Goal: Task Accomplishment & Management: Manage account settings

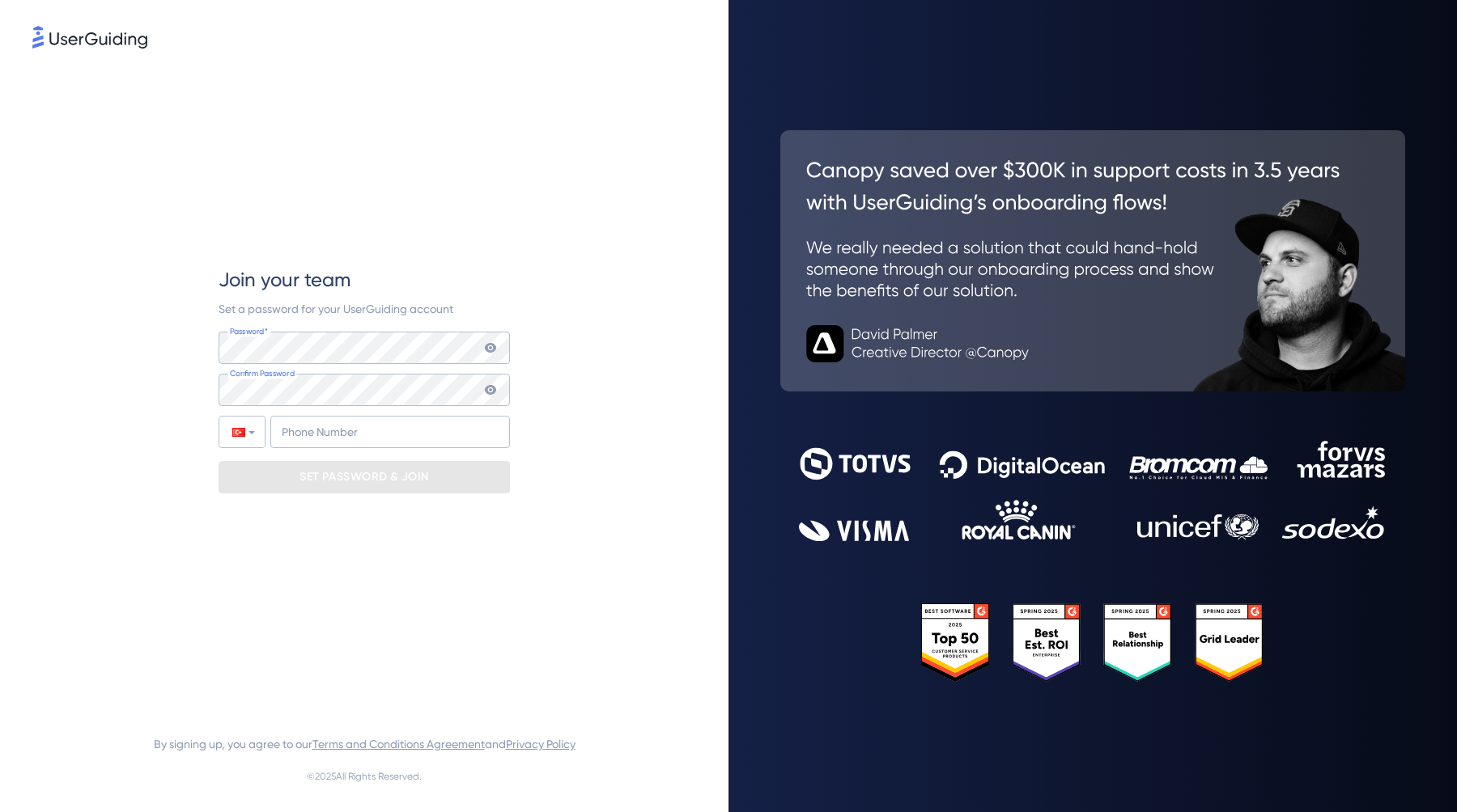
click at [527, 226] on div "Join your team Set a password for your UserGuiding account Password* Your passw…" at bounding box center [364, 380] width 664 height 657
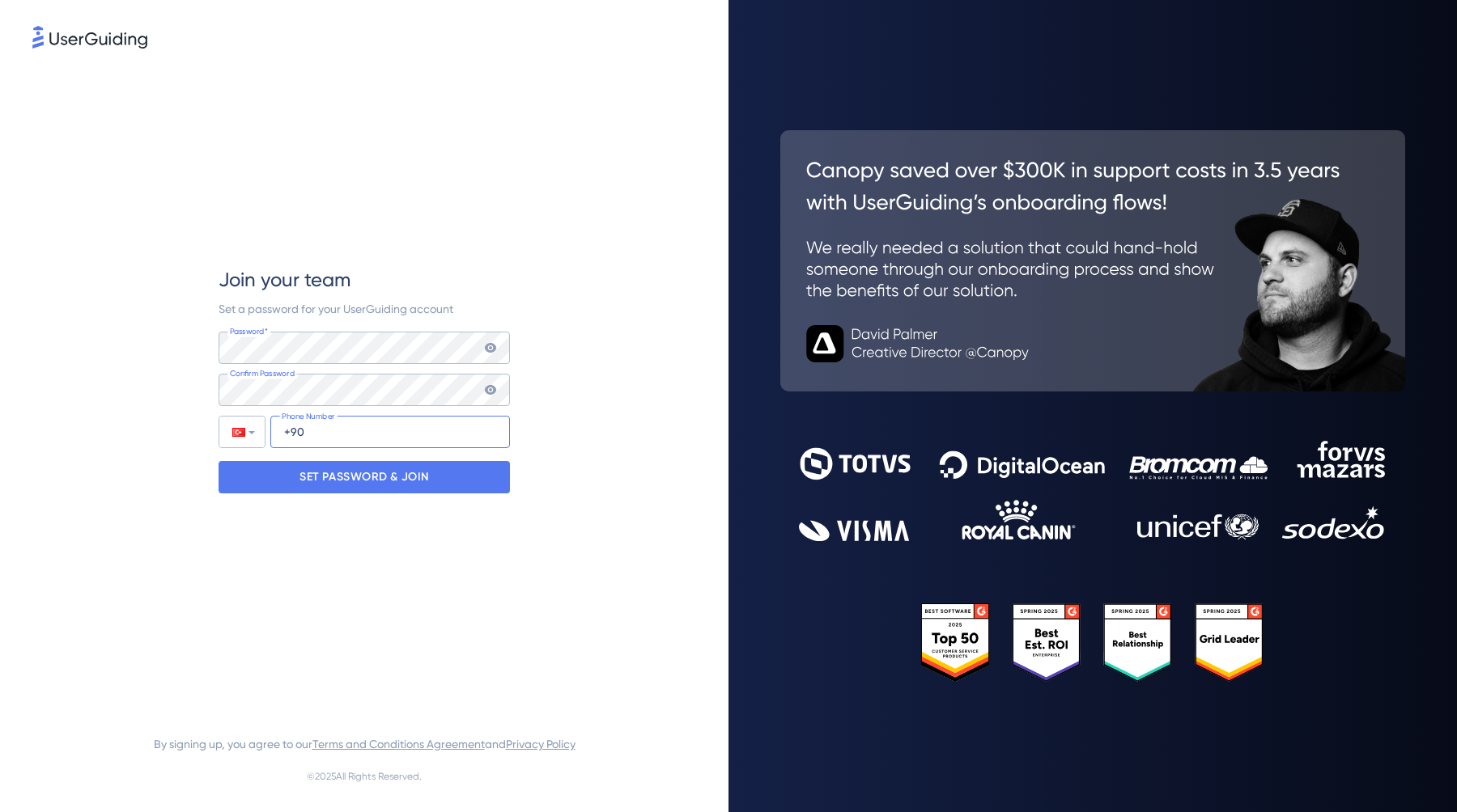
click at [298, 428] on input "+90" at bounding box center [390, 432] width 239 height 32
click at [313, 429] on input "+95 038 786 754 1" at bounding box center [390, 432] width 239 height 32
click at [403, 442] on input "+95 538 786 754 1" at bounding box center [390, 432] width 239 height 32
click at [296, 431] on input "+95 538 786 754 1" at bounding box center [390, 432] width 239 height 32
click at [318, 432] on input "+90 553 878 67 54" at bounding box center [390, 432] width 239 height 32
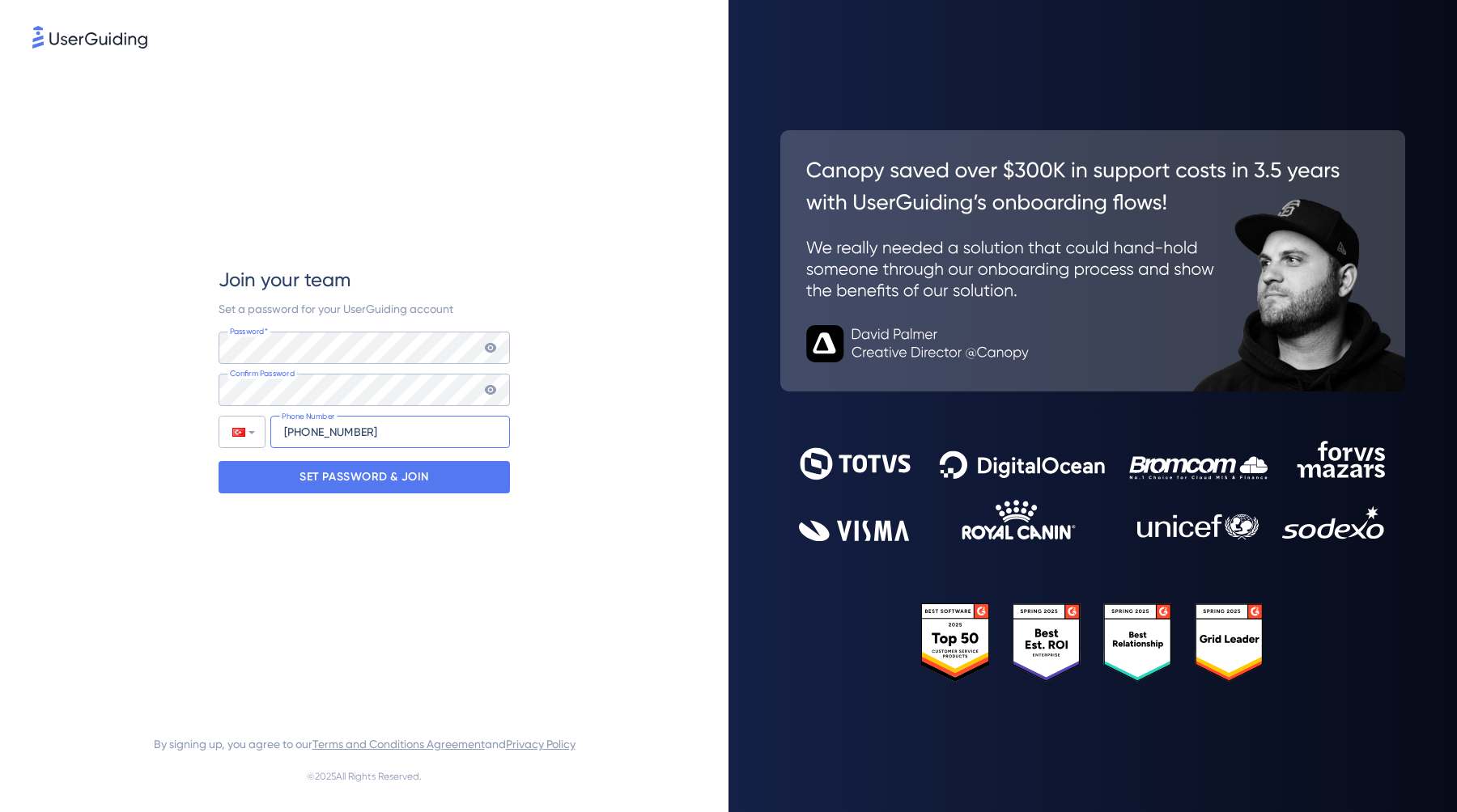
click at [398, 426] on input "+90 538 786 75 4" at bounding box center [390, 432] width 239 height 32
type input "+90 538 786 75 41"
click at [467, 645] on div "Join your team Set a password for your UserGuiding account Password* Your passw…" at bounding box center [364, 380] width 291 height 657
click at [385, 474] on p "SET PASSWORD & JOIN" at bounding box center [364, 477] width 130 height 26
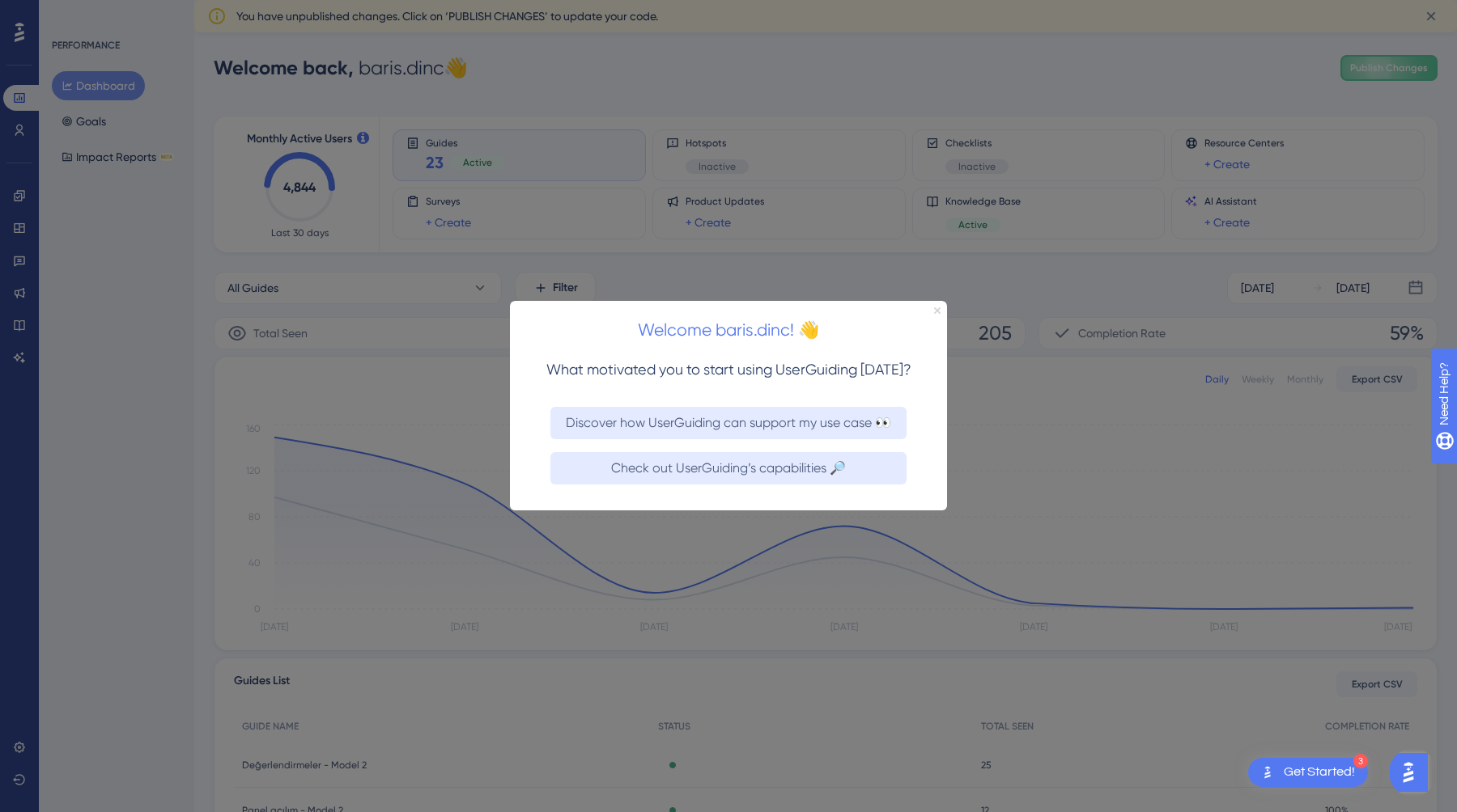
click at [934, 312] on icon "Close Preview" at bounding box center [937, 311] width 6 height 6
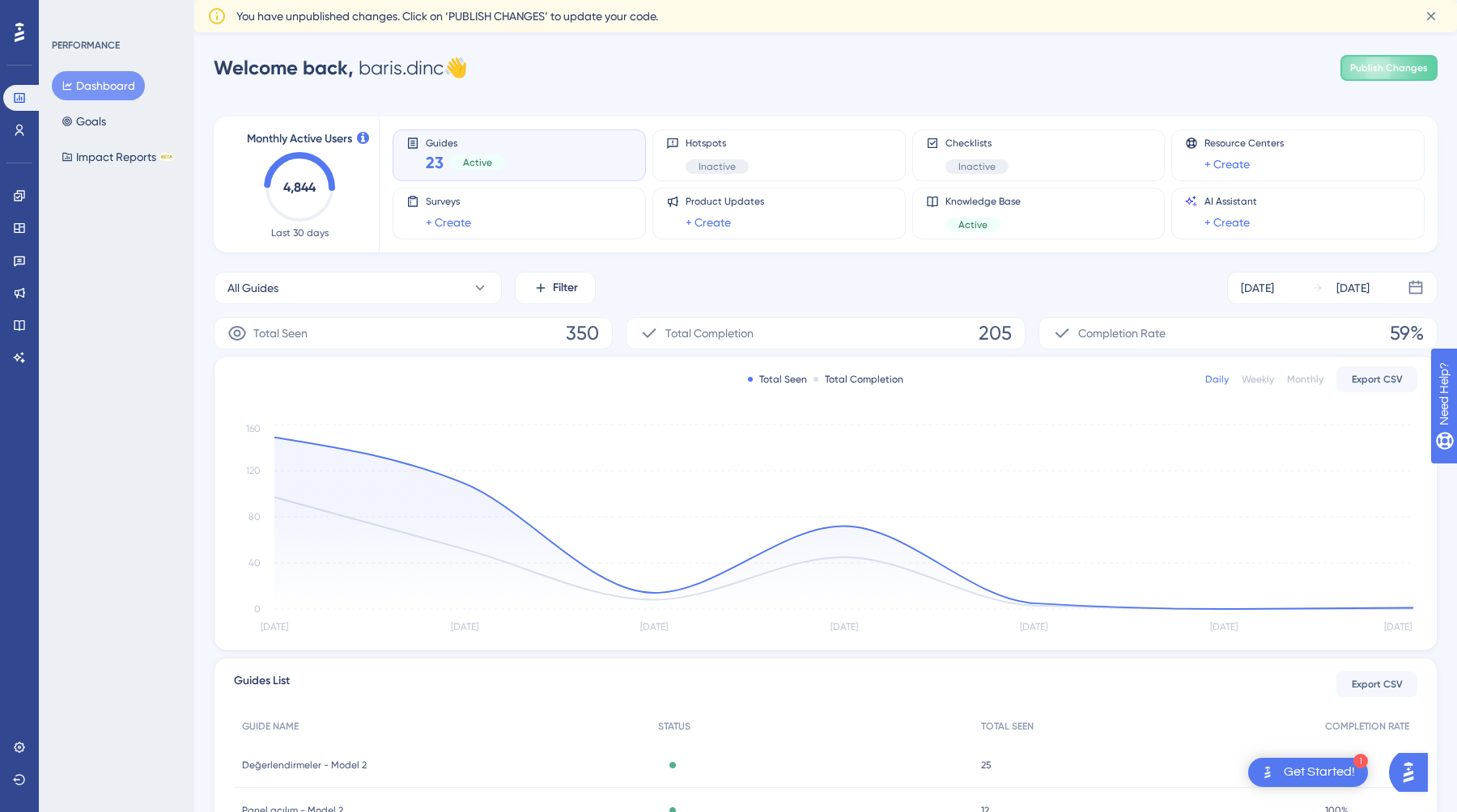
click at [126, 306] on div "PERFORMANCE Dashboard Goals Impact Reports BETA" at bounding box center [117, 406] width 156 height 812
click at [24, 741] on icon at bounding box center [19, 747] width 13 height 13
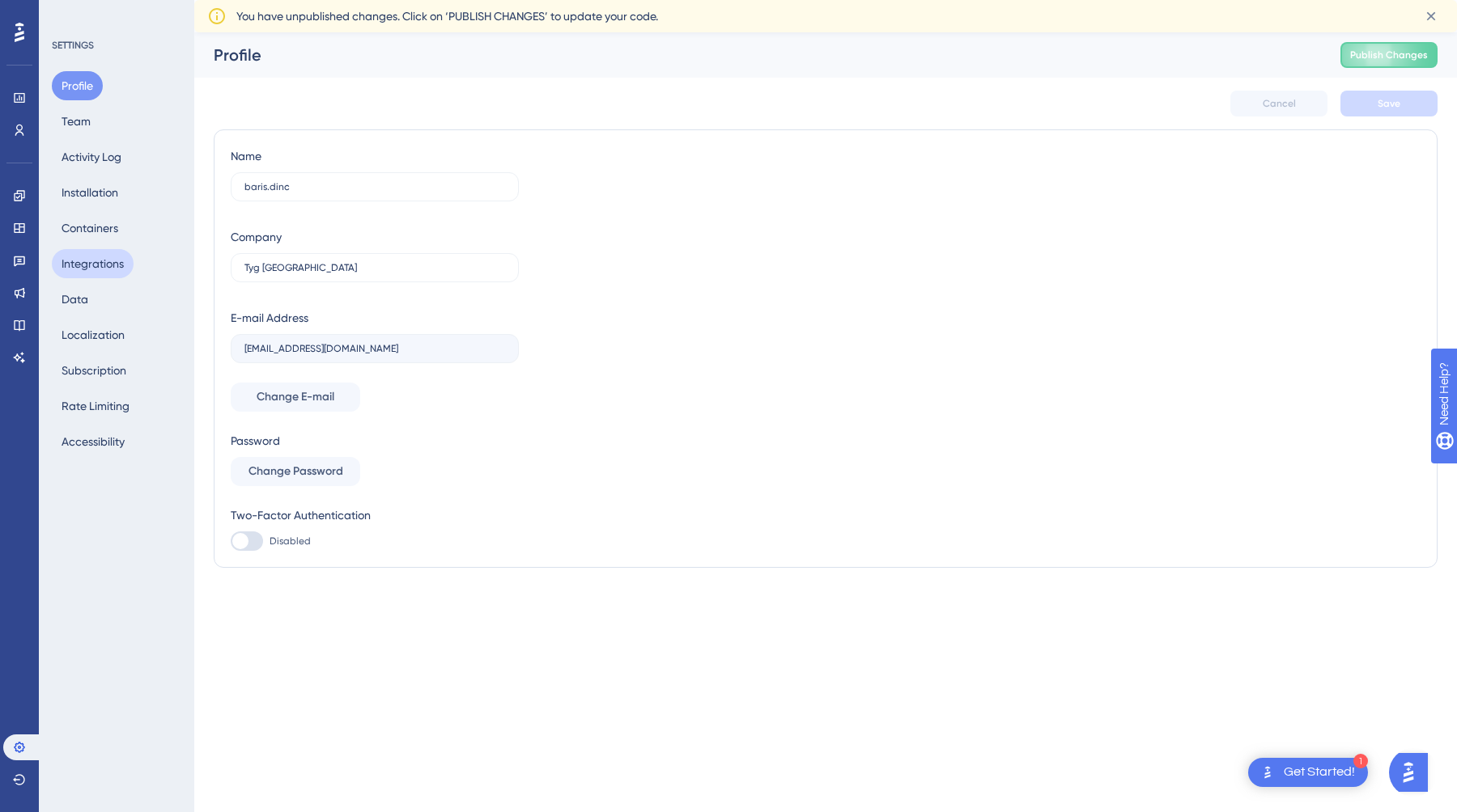
click at [113, 251] on button "Integrations" at bounding box center [93, 263] width 82 height 29
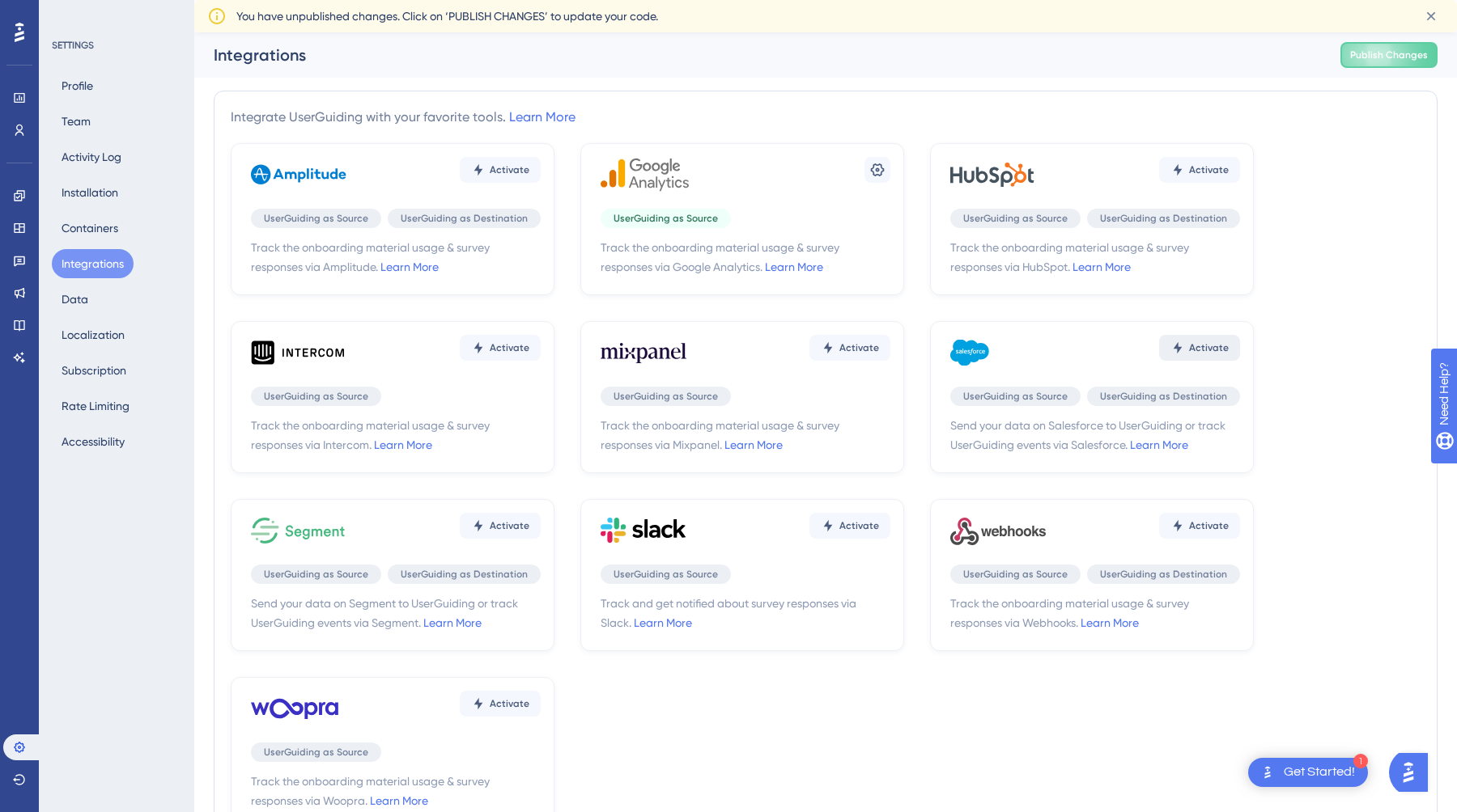
click at [530, 176] on span "Activate" at bounding box center [509, 170] width 40 height 13
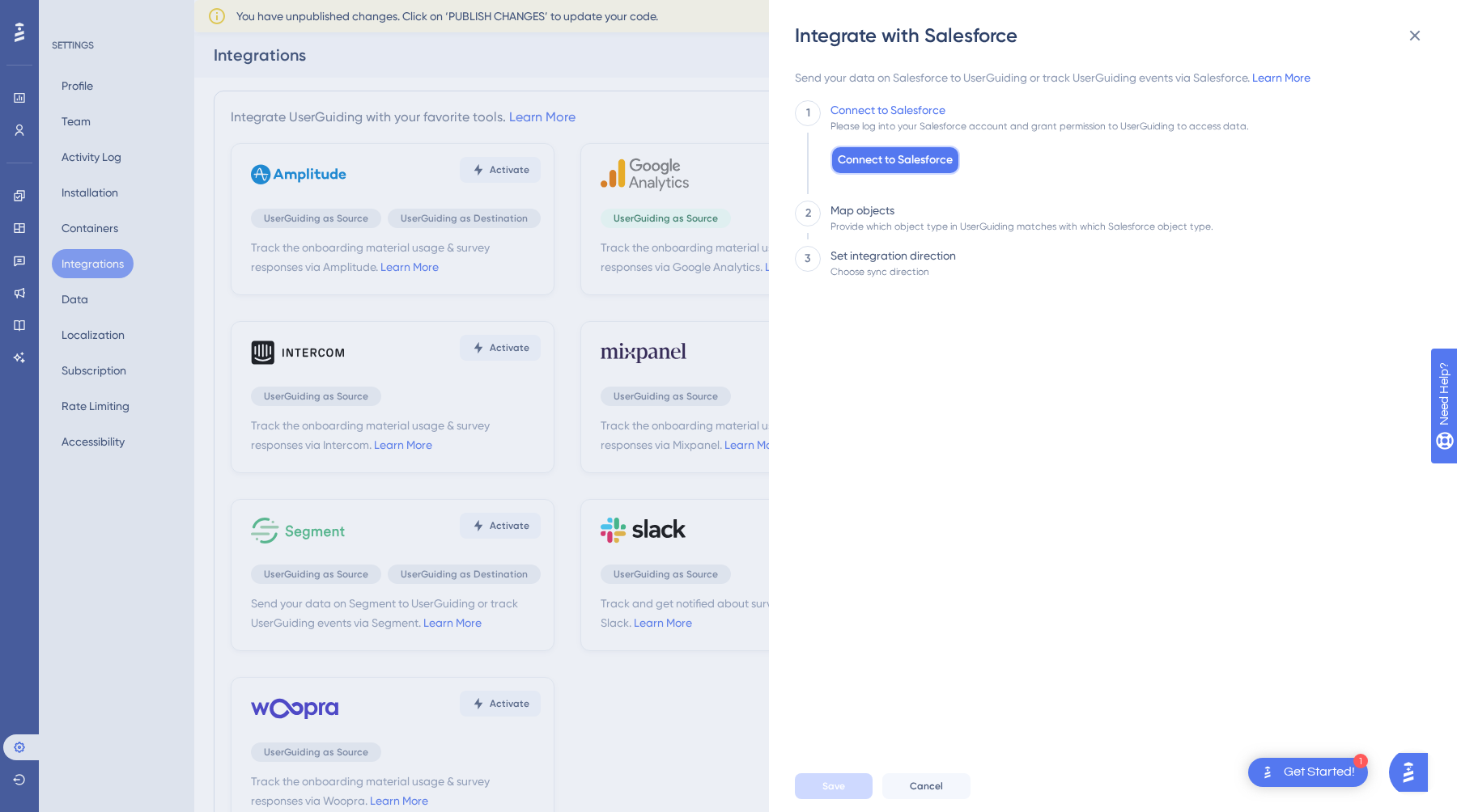
click at [902, 157] on span "Connect to Salesforce" at bounding box center [895, 159] width 115 height 19
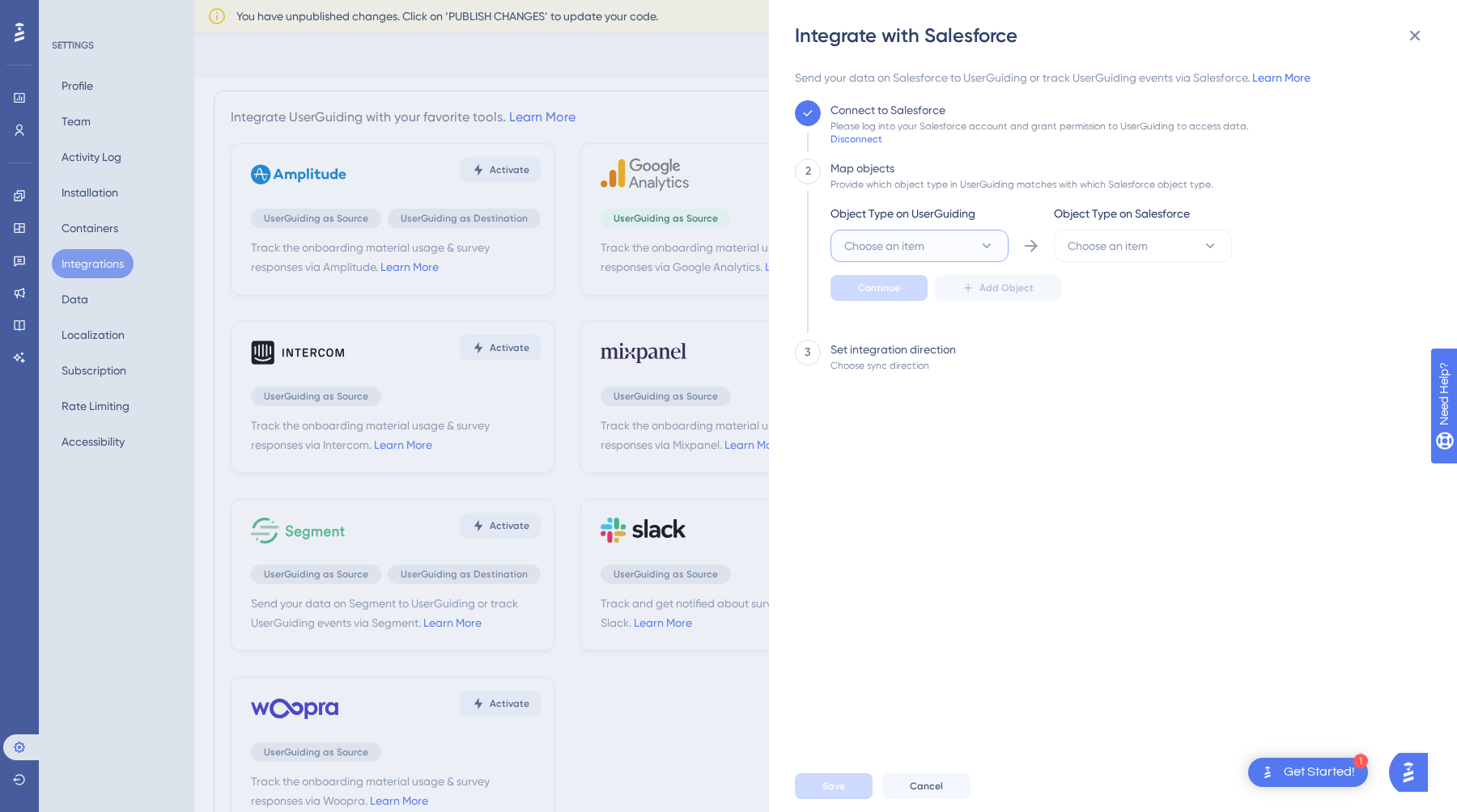
click at [906, 238] on span "Choose an item" at bounding box center [884, 246] width 80 height 19
click at [919, 286] on div "User User" at bounding box center [919, 295] width 131 height 32
click at [1158, 235] on button "Choose an item" at bounding box center [1143, 246] width 178 height 32
click at [1214, 595] on div "Send your data on Salesforce to UserGuiding or track UserGuiding events via Sal…" at bounding box center [1108, 413] width 627 height 692
click at [973, 257] on button "User" at bounding box center [919, 246] width 178 height 32
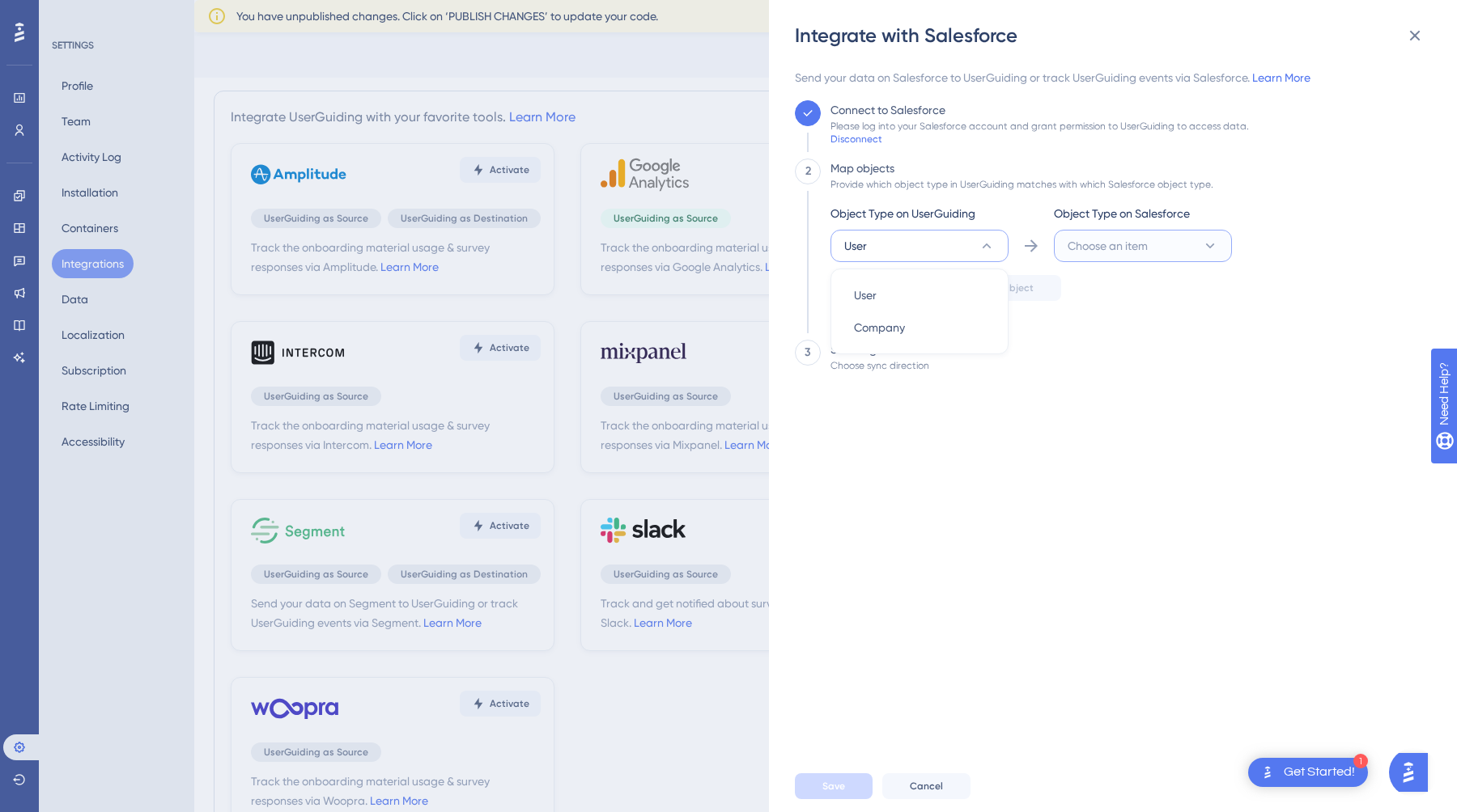
click at [1132, 238] on span "Choose an item" at bounding box center [1107, 246] width 80 height 19
click at [1139, 352] on div "Lead Lead" at bounding box center [1143, 360] width 131 height 32
click at [1288, 327] on div "Send your data on Salesforce to UserGuiding or track UserGuiding events via Sal…" at bounding box center [1108, 413] width 627 height 692
click at [899, 295] on button "Continue" at bounding box center [878, 288] width 97 height 26
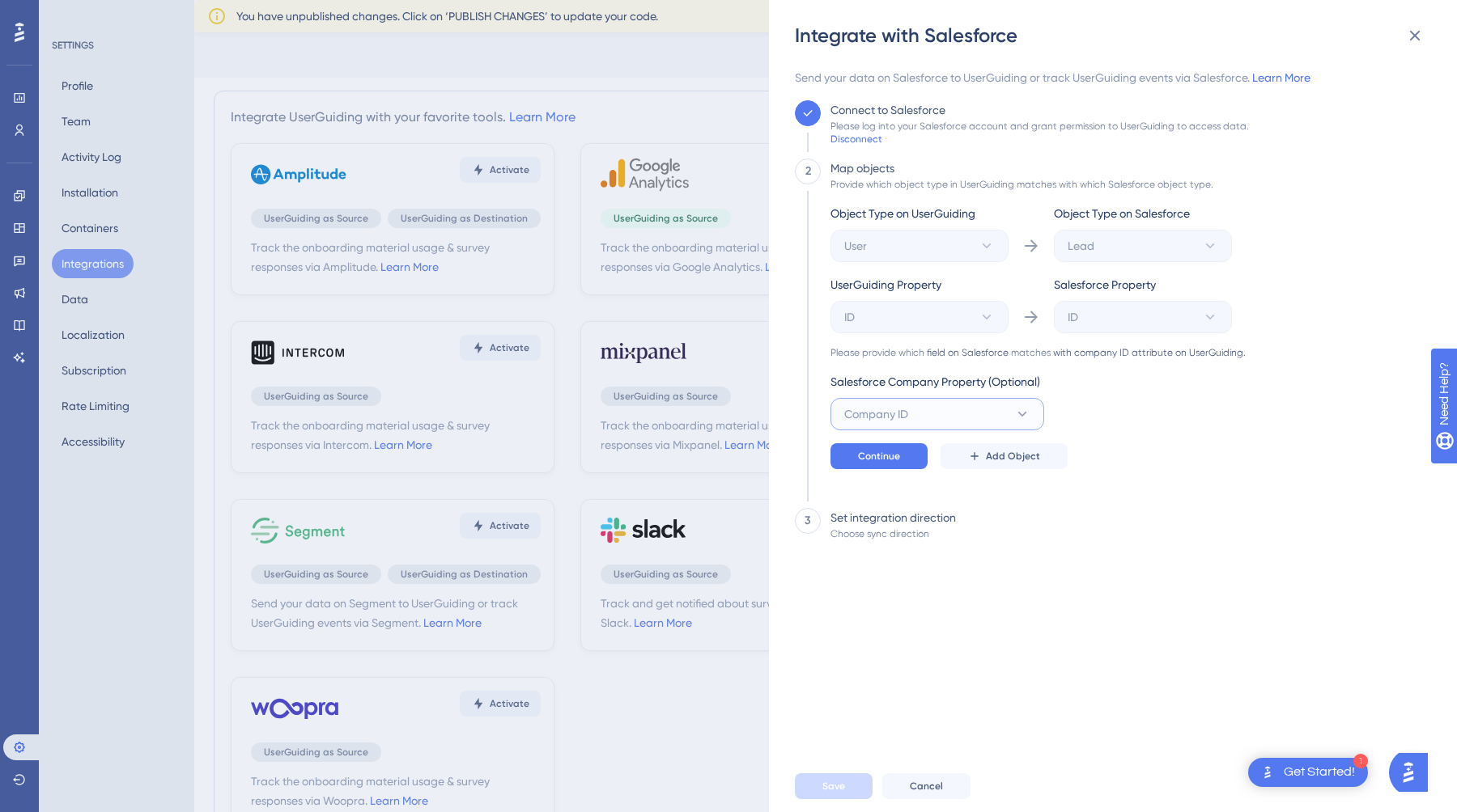
click at [939, 411] on button "Company ID" at bounding box center [937, 413] width 213 height 32
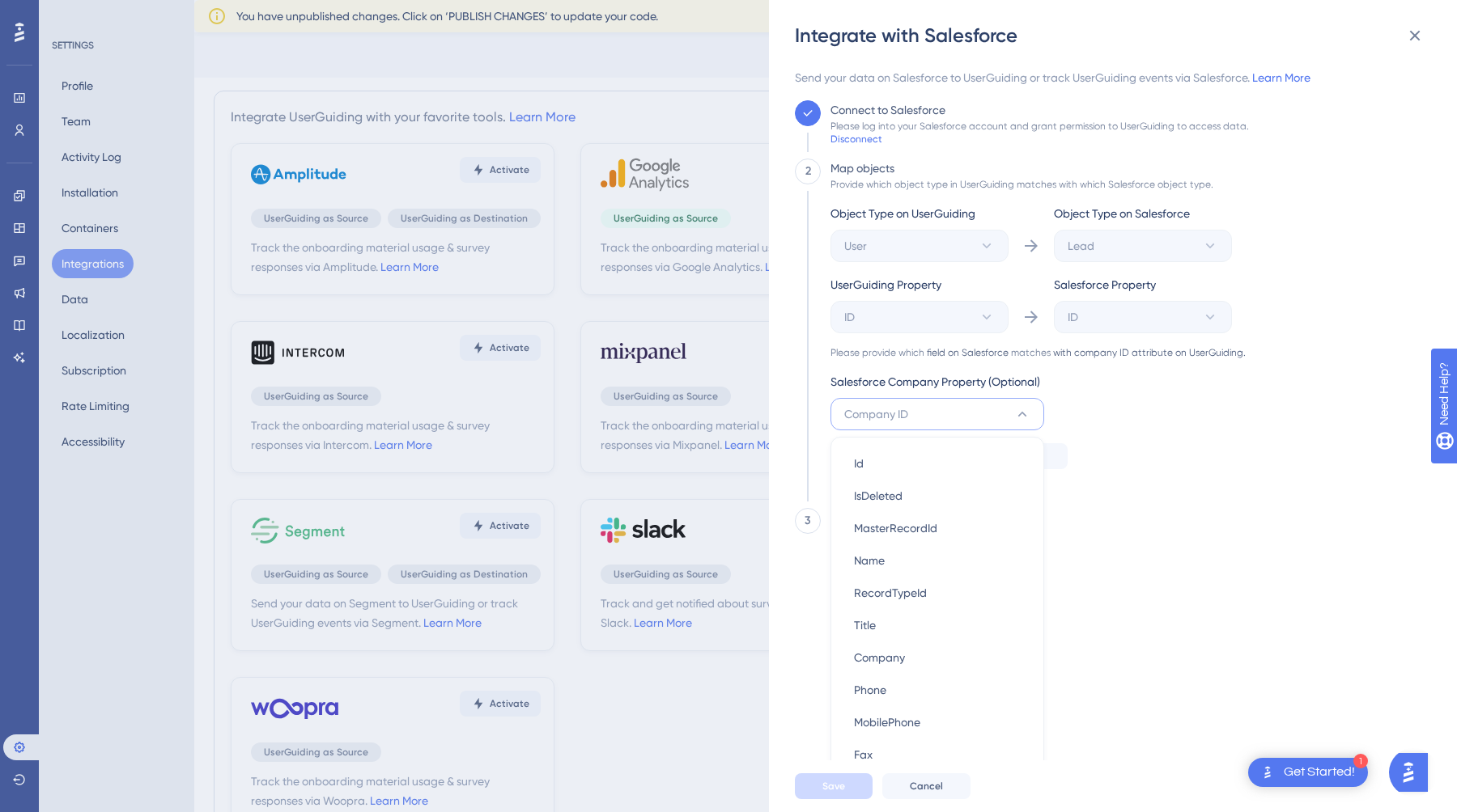
click at [1182, 451] on div "Continue Add Object" at bounding box center [1038, 456] width 415 height 26
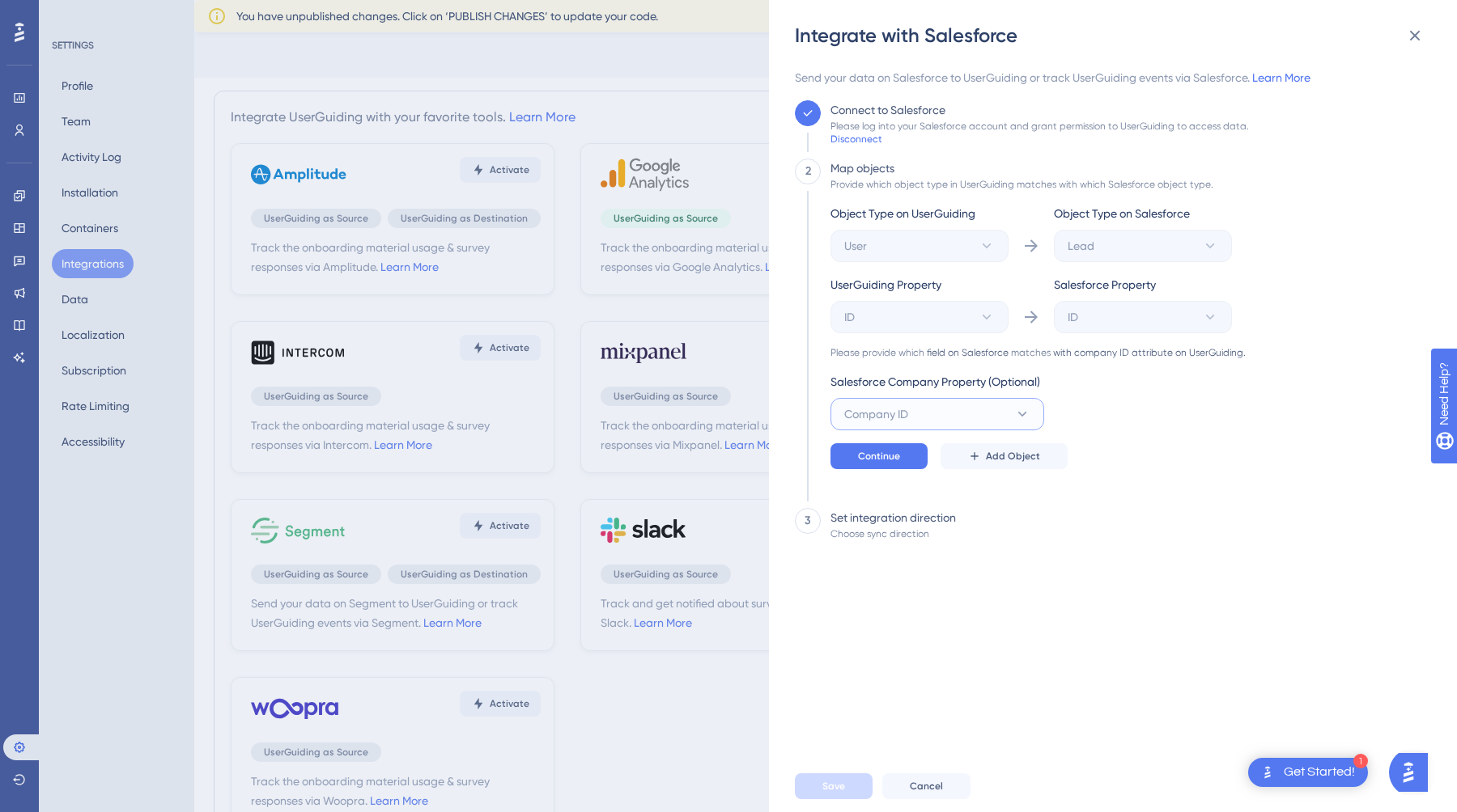
click at [908, 423] on span "Company ID" at bounding box center [875, 413] width 64 height 19
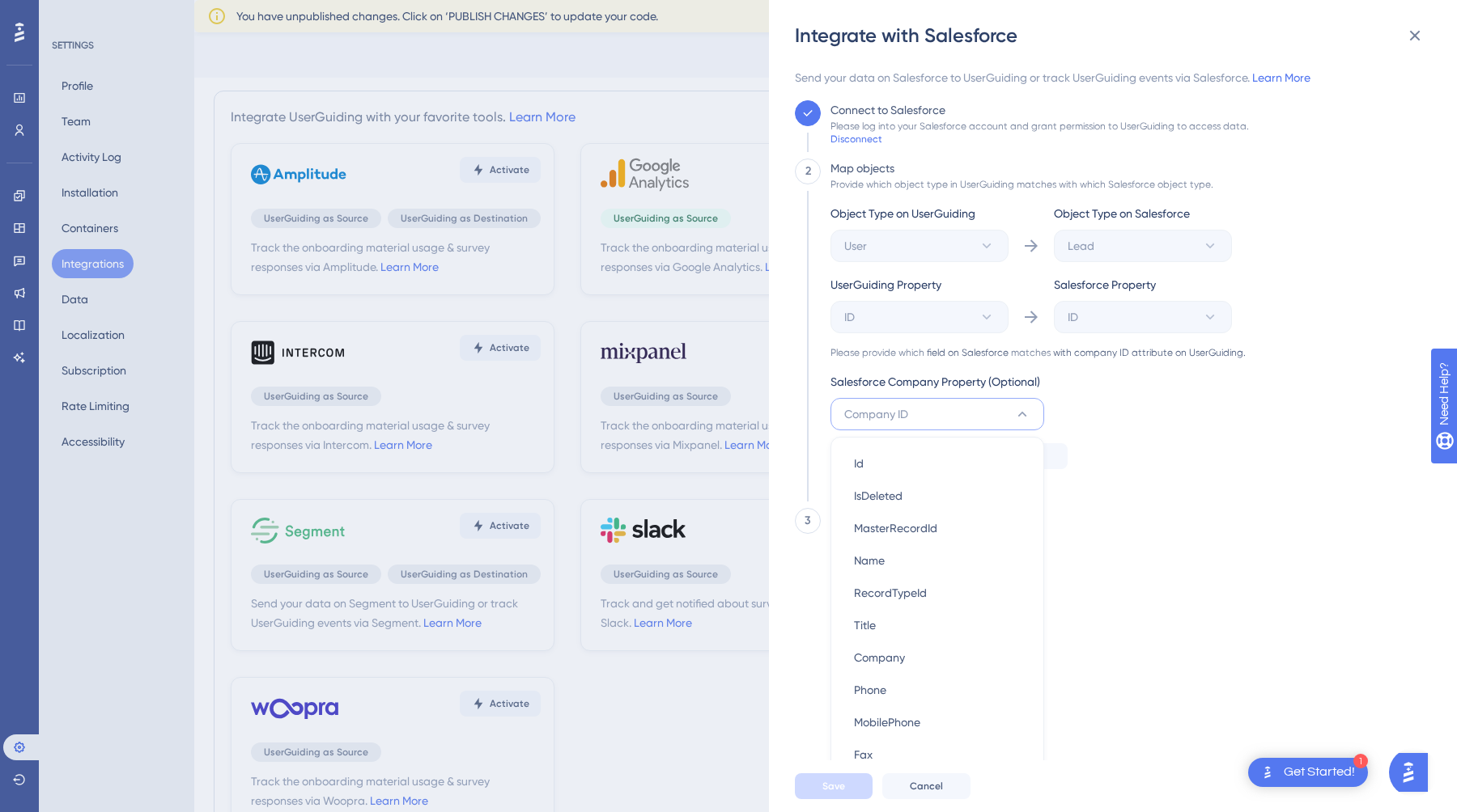
click at [1317, 412] on div "2 Map objects Provide which object type in UserGuiding matches with which Sales…" at bounding box center [1108, 326] width 627 height 336
click at [906, 455] on button "Continue" at bounding box center [878, 456] width 97 height 26
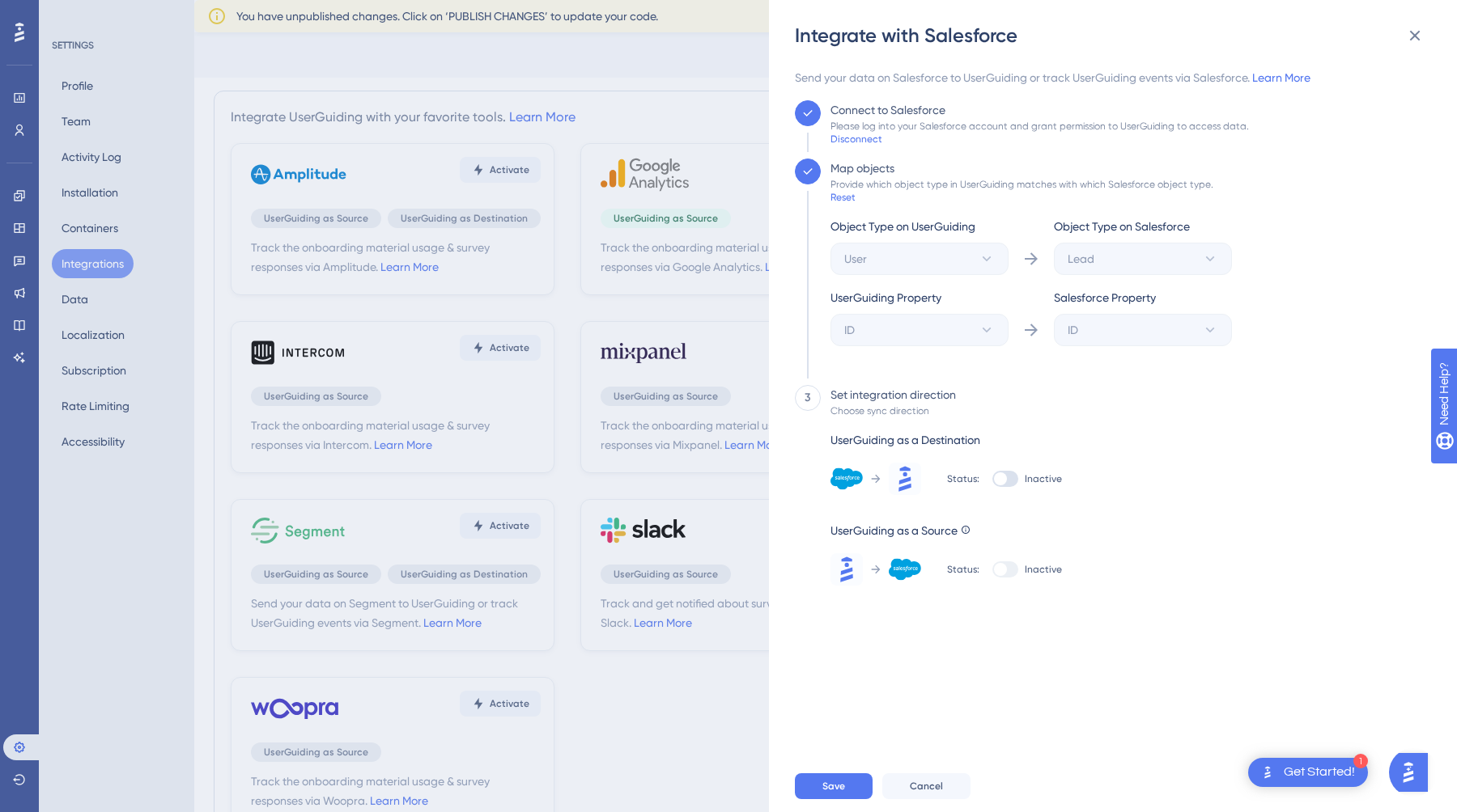
scroll to position [121, 0]
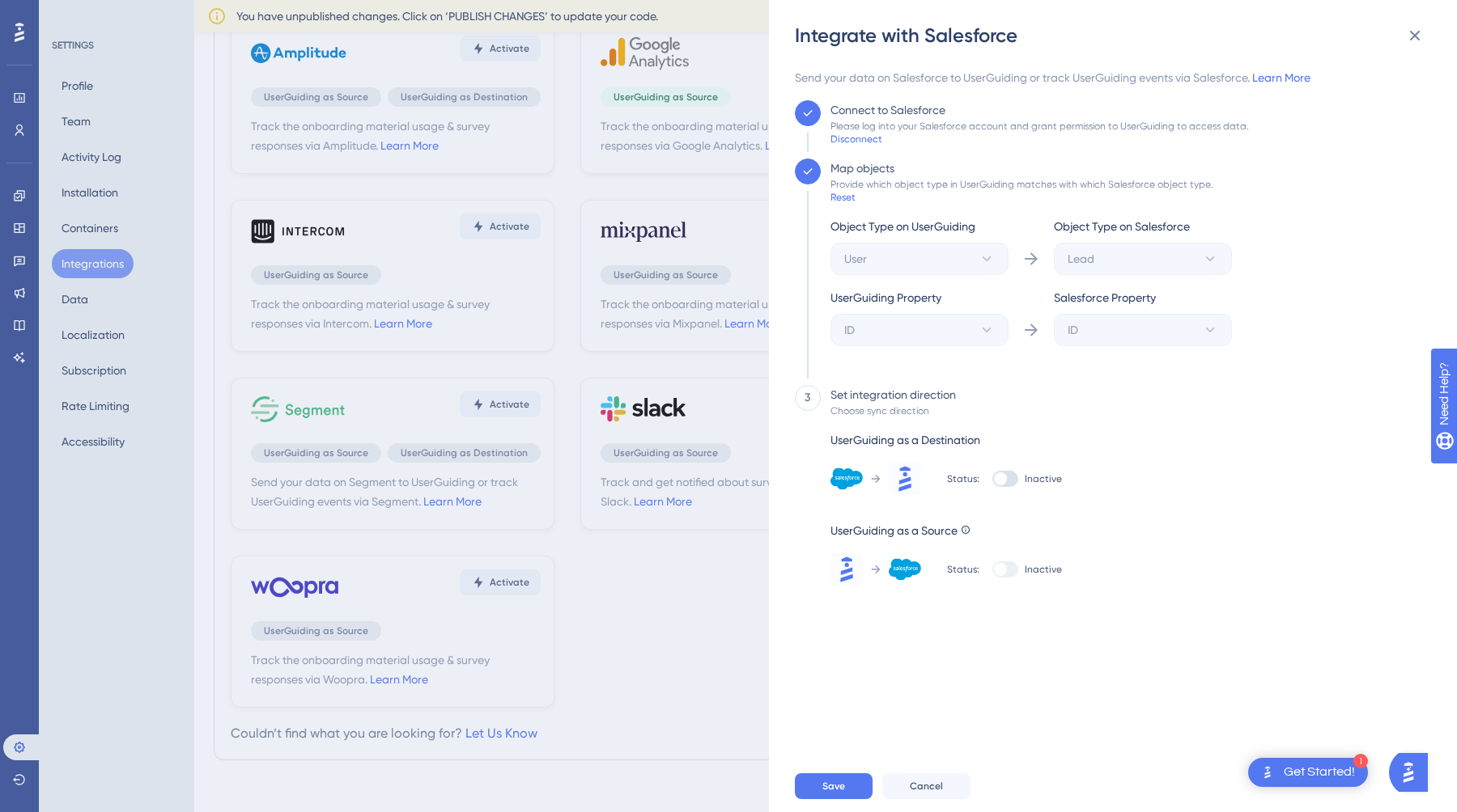
click at [1002, 475] on div at bounding box center [1001, 479] width 13 height 13
click at [992, 479] on input "Inactive" at bounding box center [991, 479] width 1 height 1
checkbox input "true"
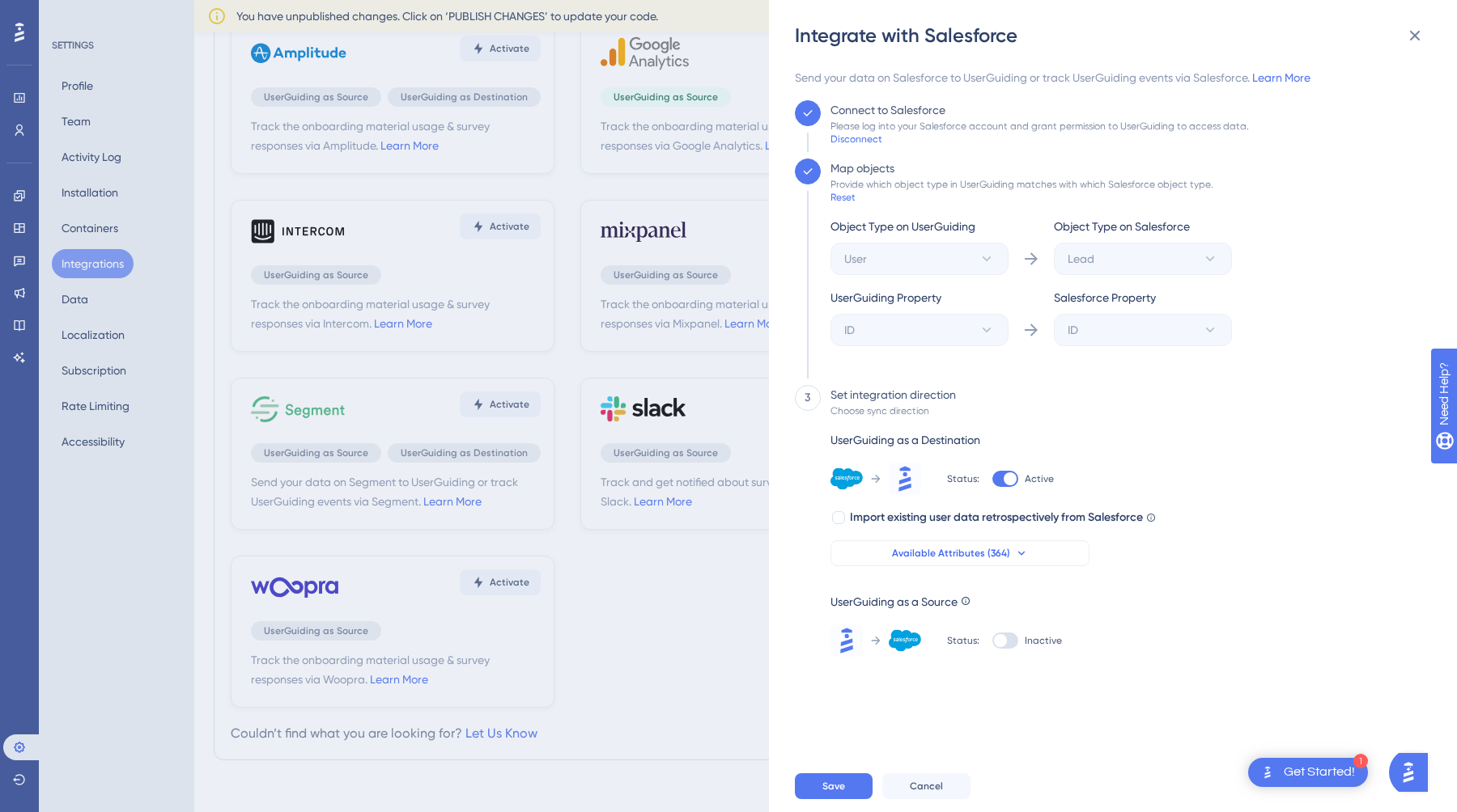
click at [1021, 552] on icon at bounding box center [1021, 553] width 13 height 13
click at [995, 552] on span "Available Attributes (364)" at bounding box center [951, 553] width 118 height 13
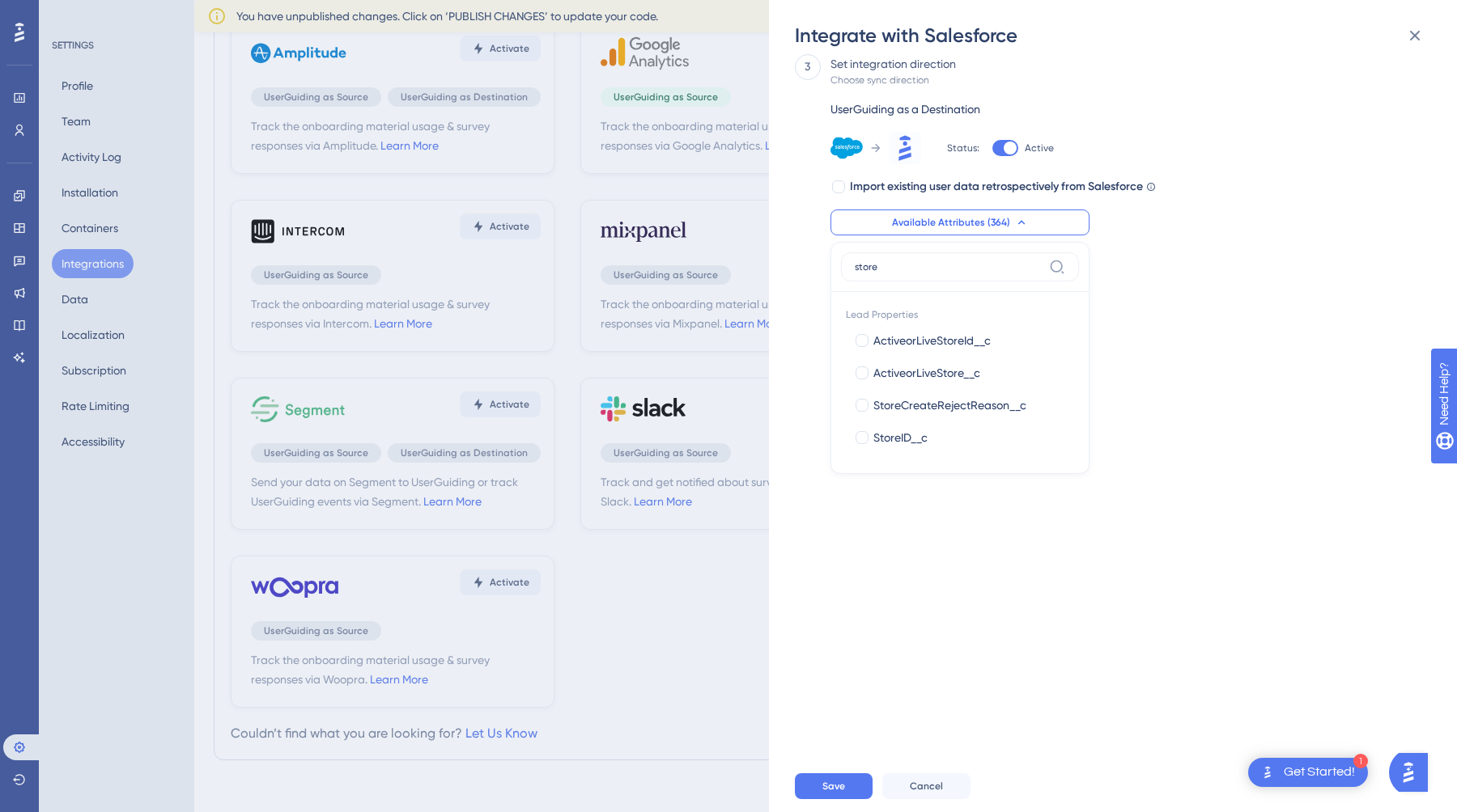
scroll to position [0, 0]
type input "store"
click at [861, 441] on div at bounding box center [863, 438] width 13 height 13
checkbox input "true"
click at [1239, 338] on div "Send your data on Salesforce to UserGuiding or track UserGuiding events via Sal…" at bounding box center [1108, 82] width 627 height 692
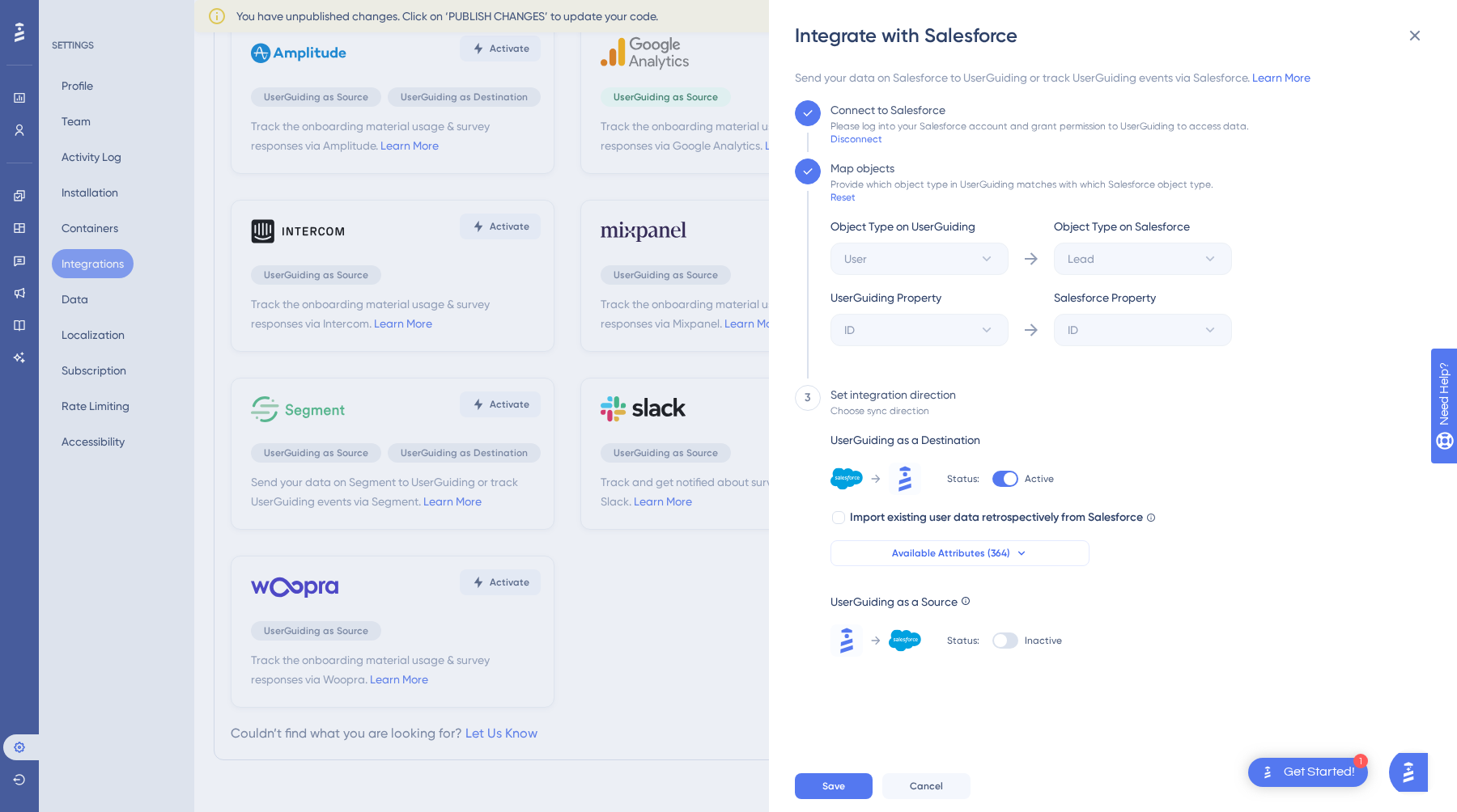
click at [928, 556] on span "Available Attributes (364)" at bounding box center [951, 553] width 118 height 13
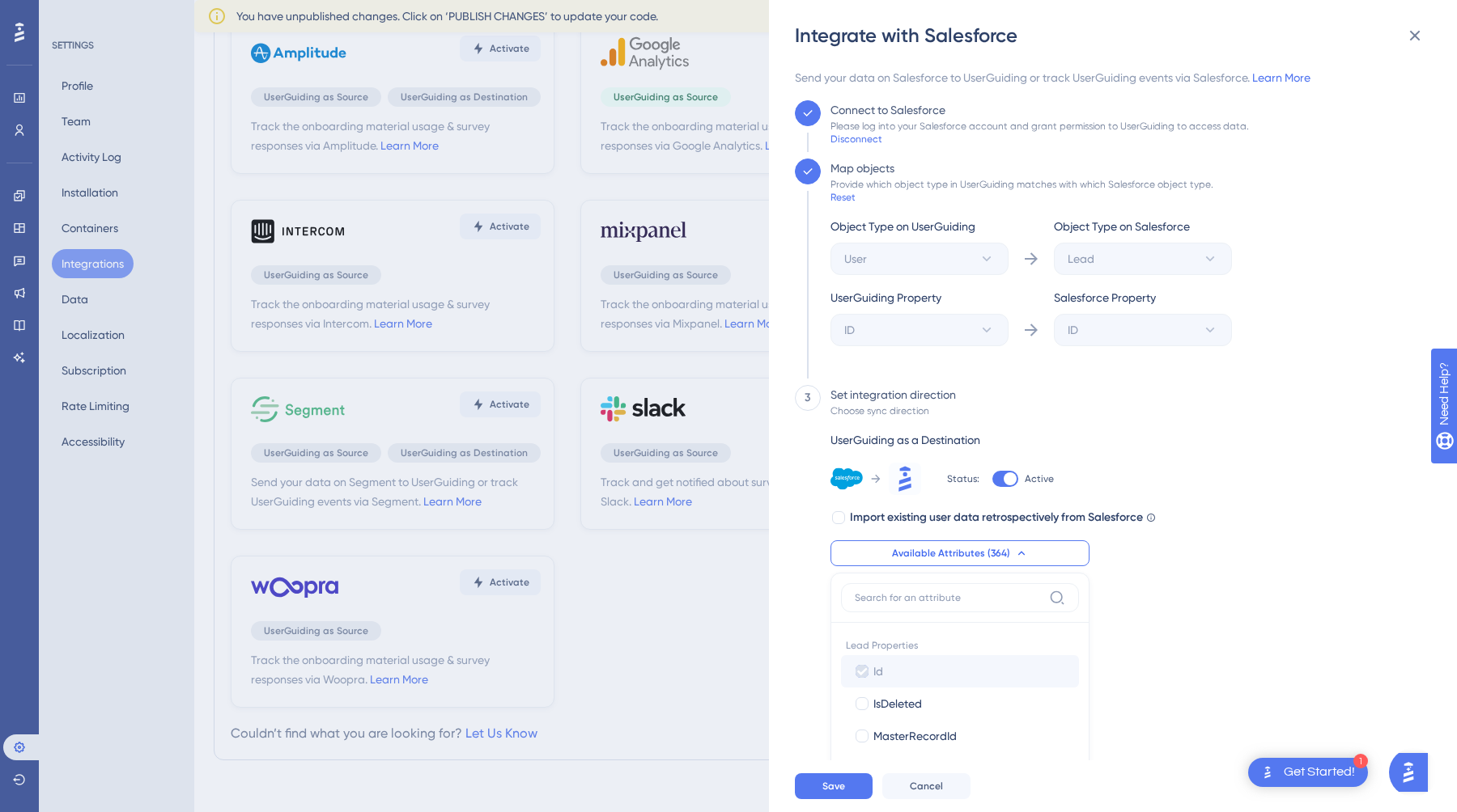
scroll to position [331, 0]
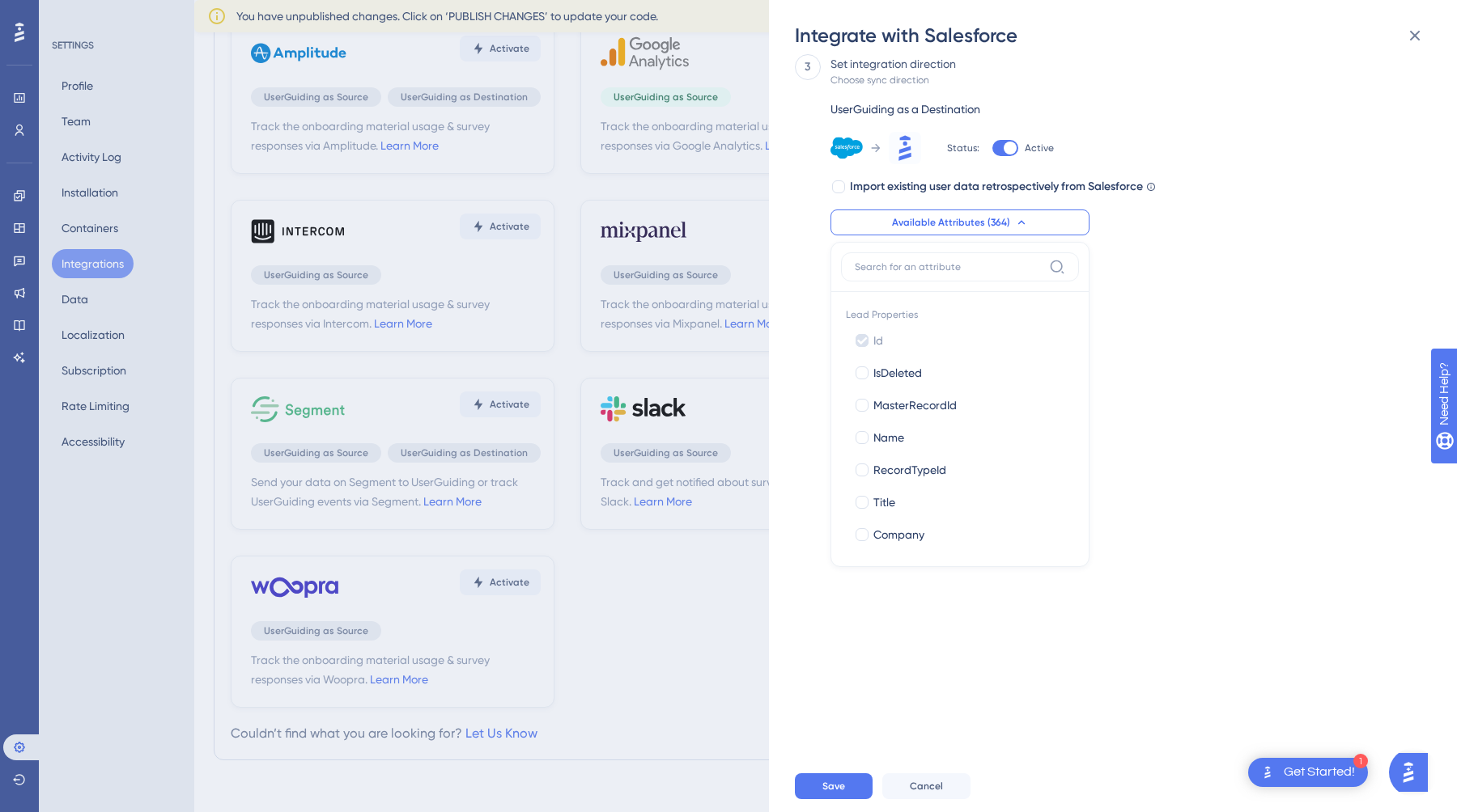
click at [928, 275] on label at bounding box center [960, 266] width 238 height 29
click at [928, 273] on input at bounding box center [949, 267] width 187 height 13
type input "store"
type input "name"
click at [869, 337] on div at bounding box center [862, 340] width 16 height 16
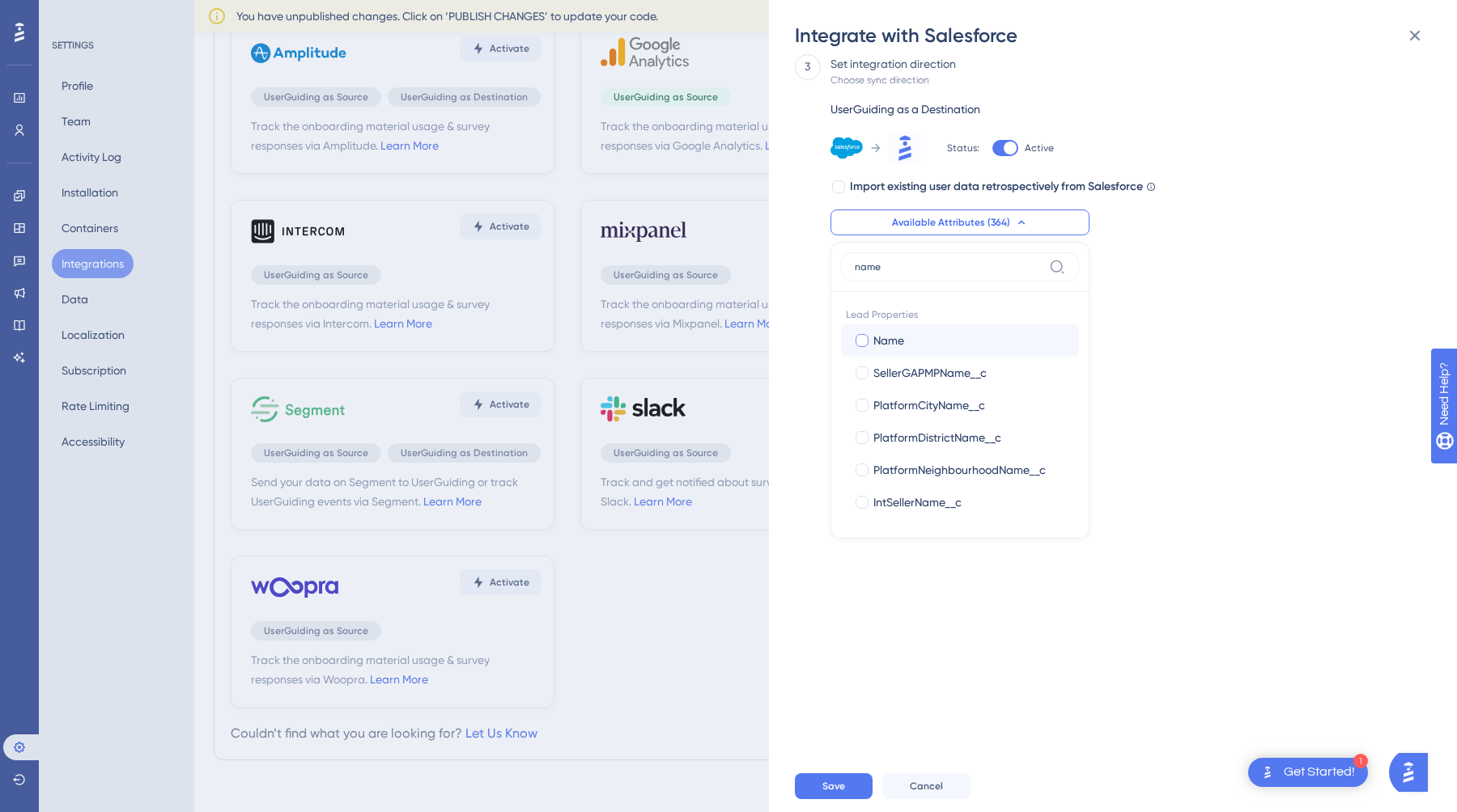
checkbox input "true"
click at [931, 266] on input "name" at bounding box center [949, 267] width 187 height 13
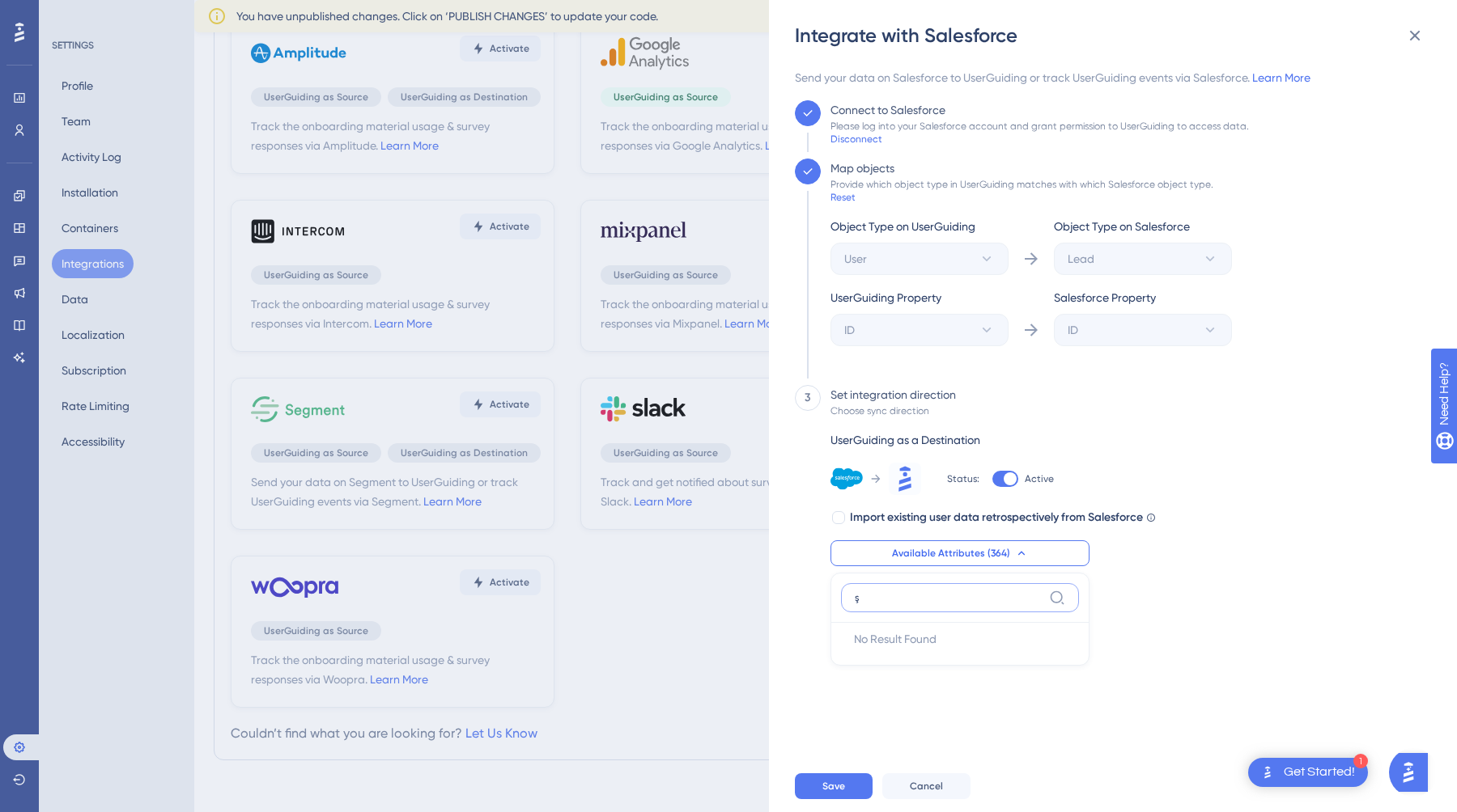
scroll to position [0, 0]
type input "ş"
type input "city"
click at [868, 669] on div at bounding box center [863, 671] width 13 height 13
checkbox input "true"
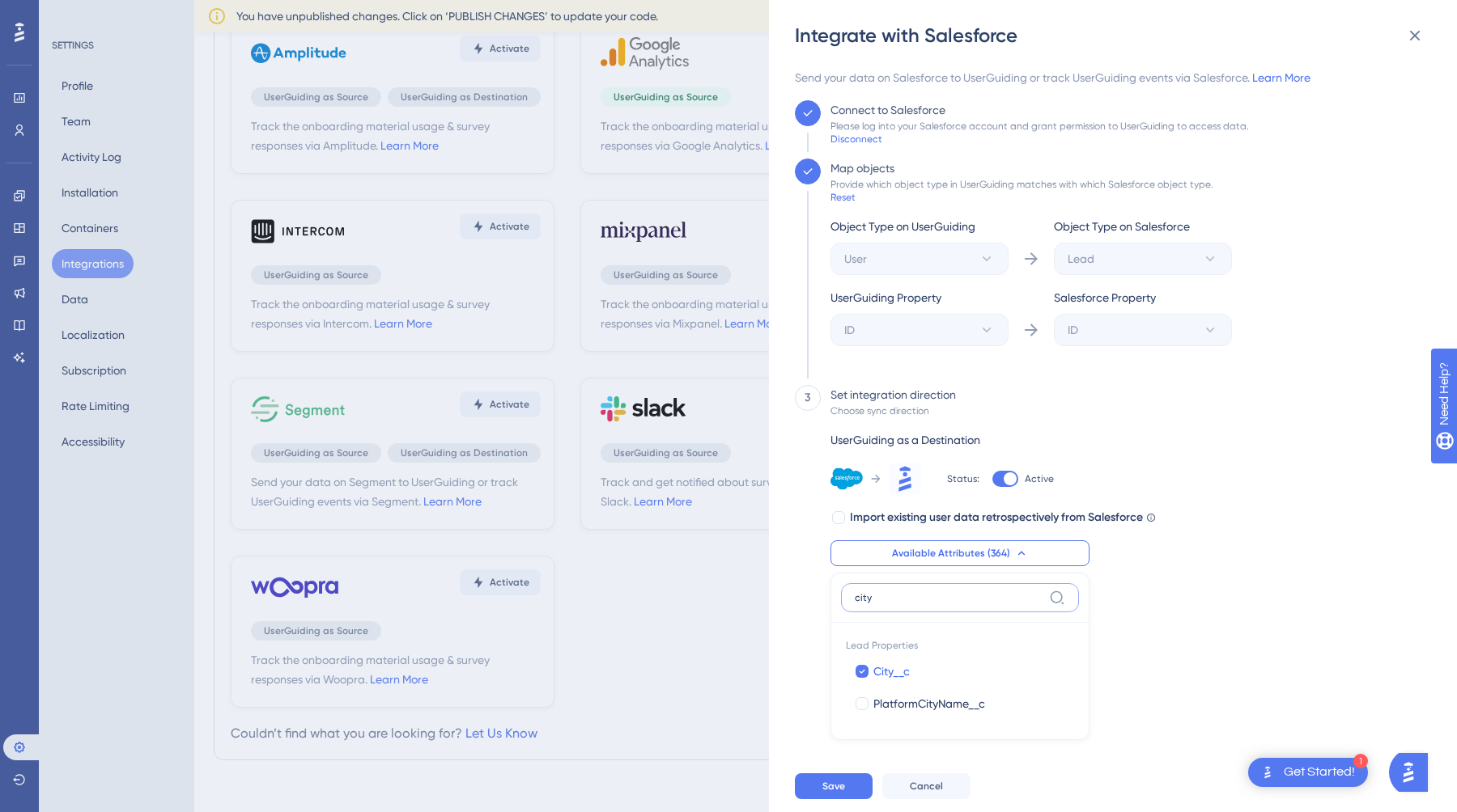
click at [935, 595] on input "city" at bounding box center [949, 598] width 187 height 13
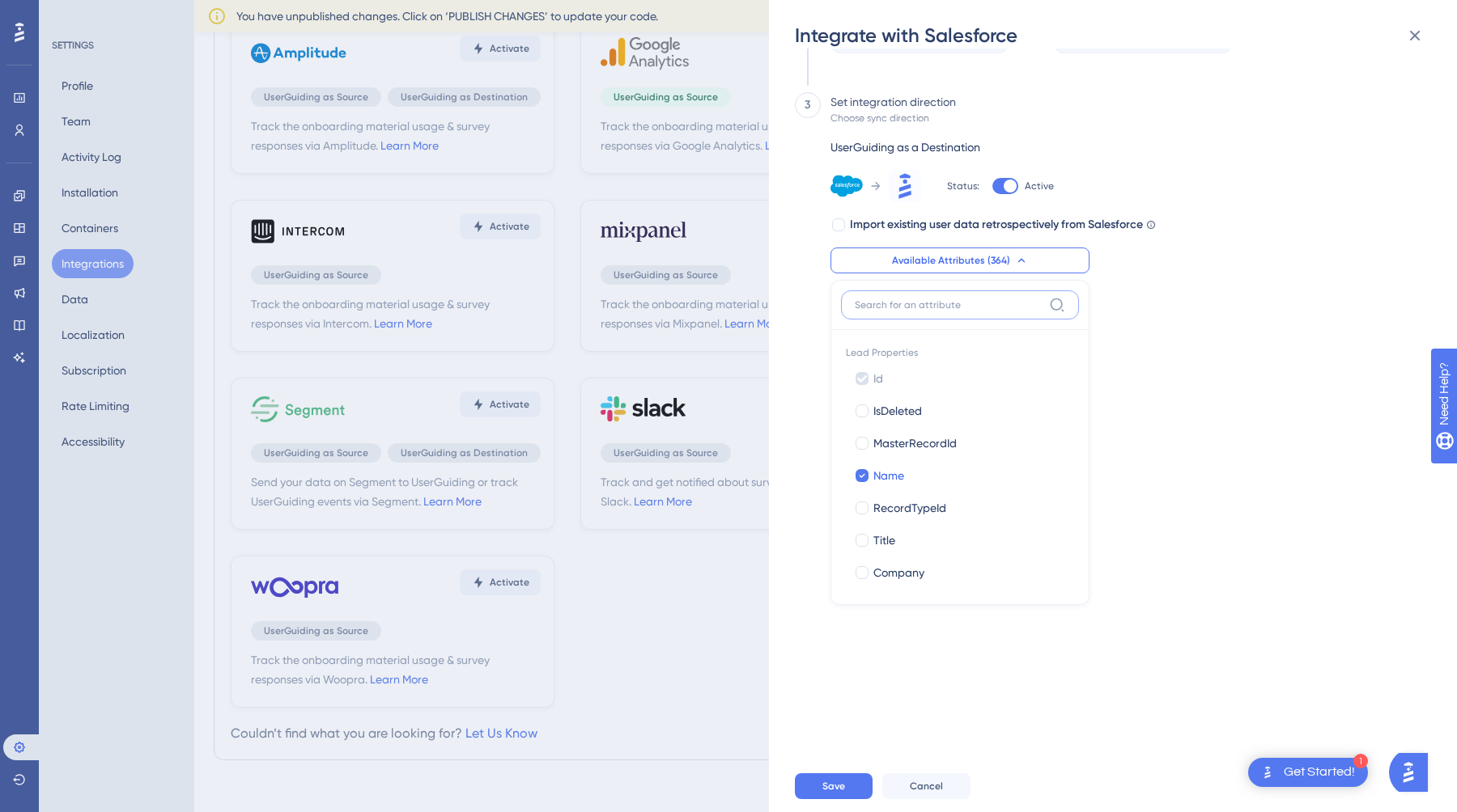
scroll to position [329, 0]
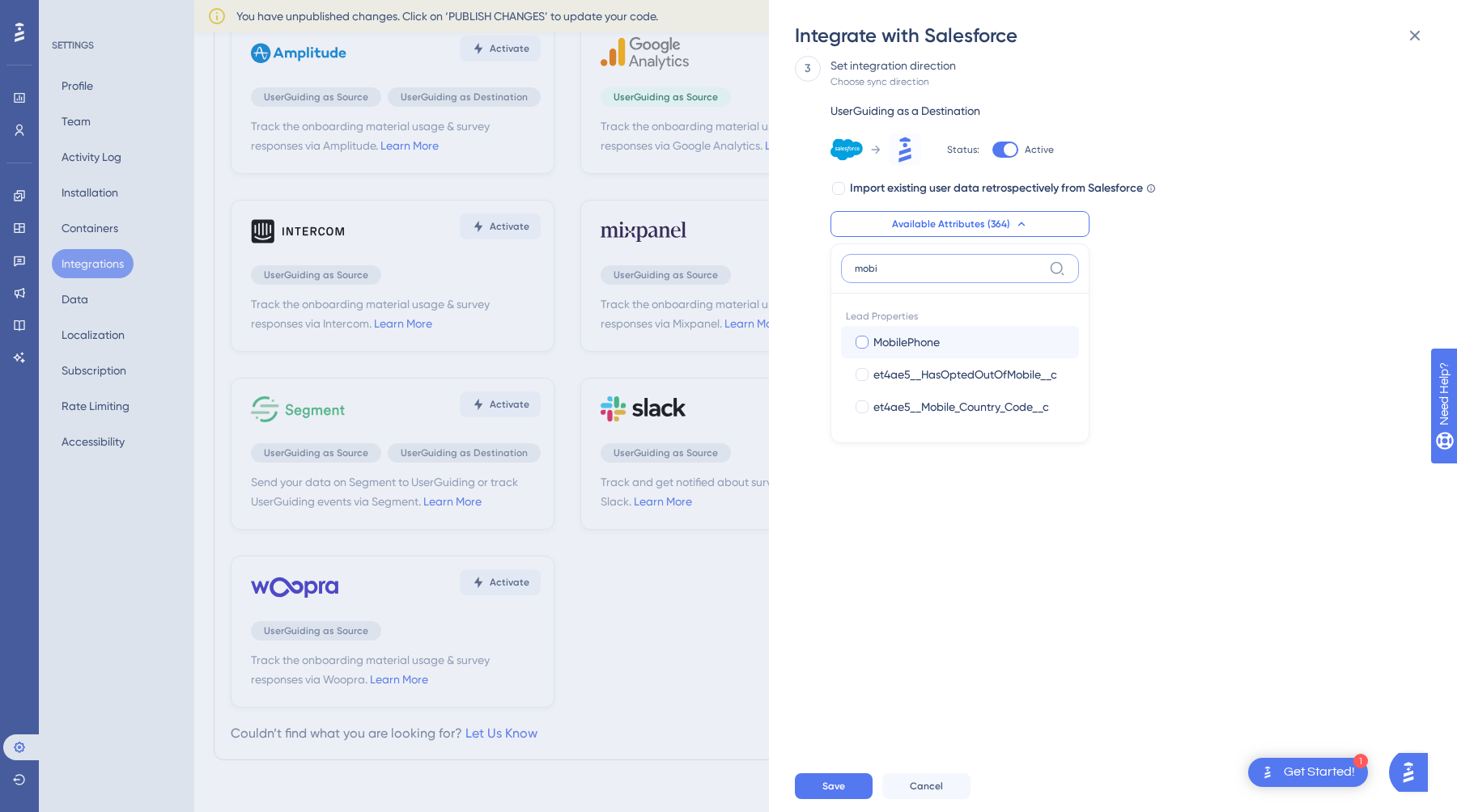
type input "mobi"
click at [857, 340] on div at bounding box center [863, 342] width 13 height 13
checkbox input "true"
click at [921, 268] on input "mobi" at bounding box center [949, 269] width 187 height 13
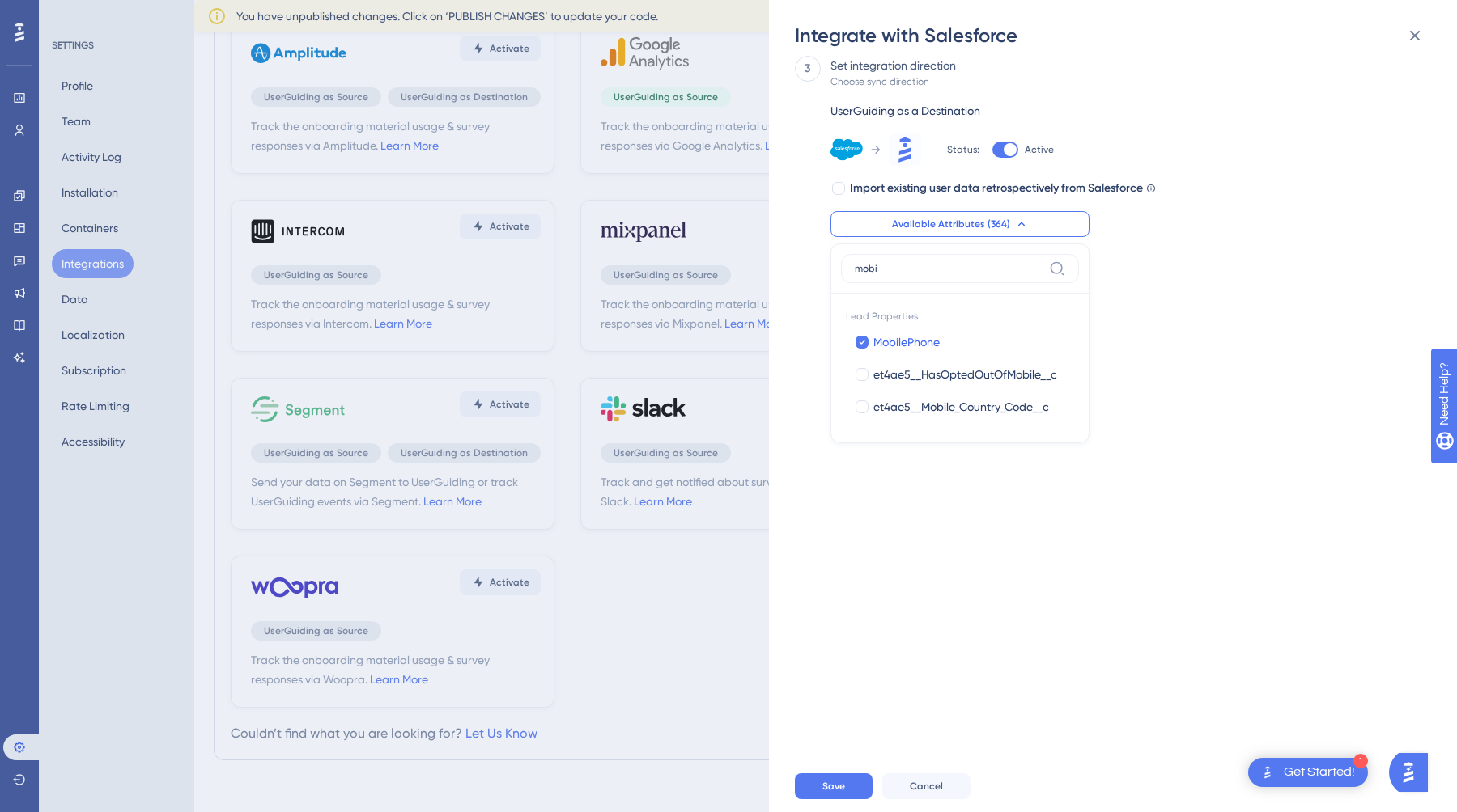
click at [1205, 315] on div "3 Set integration direction Choose sync direction UserGuiding as a Destination …" at bounding box center [1108, 191] width 627 height 272
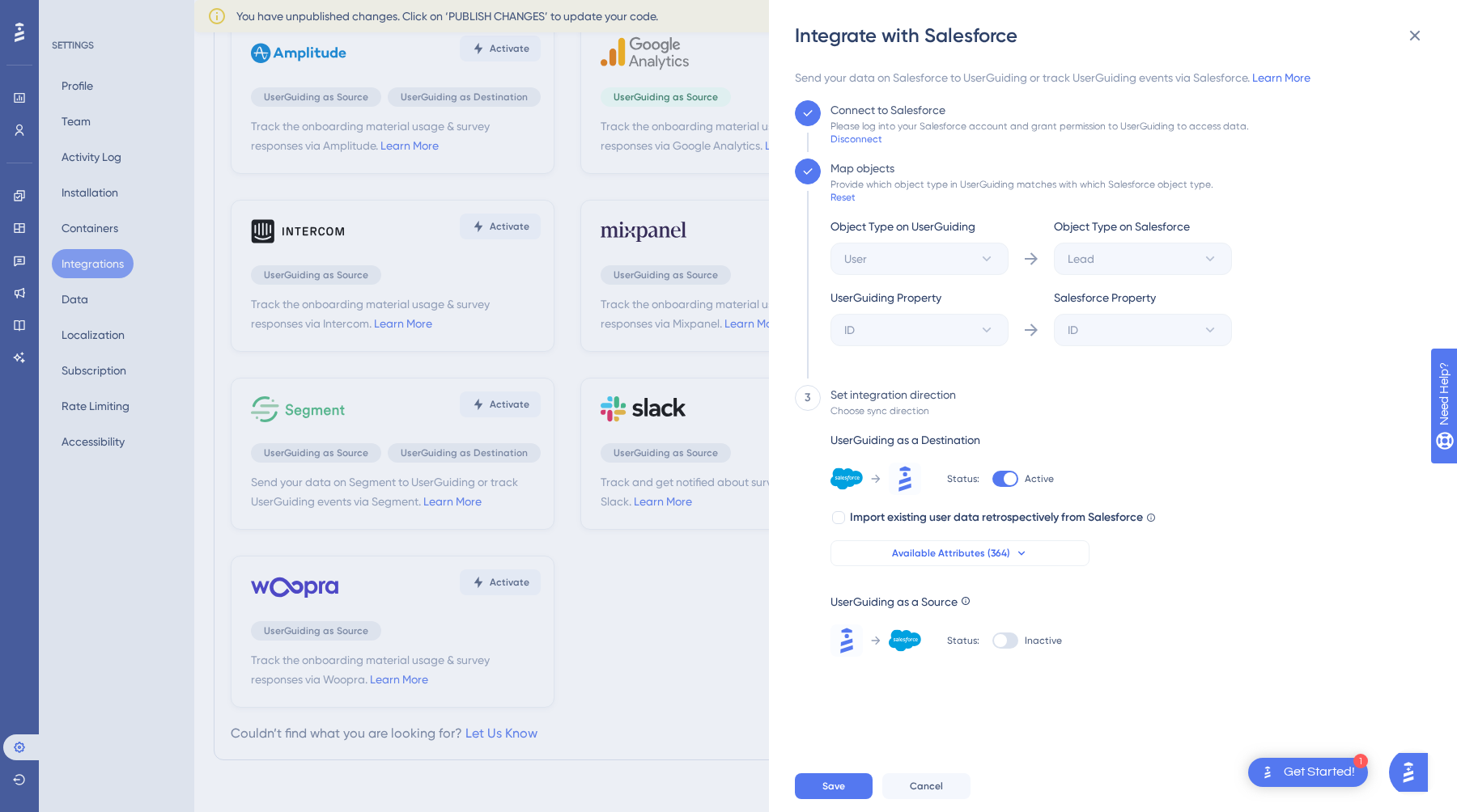
click at [993, 559] on span "Available Attributes (364)" at bounding box center [951, 553] width 118 height 13
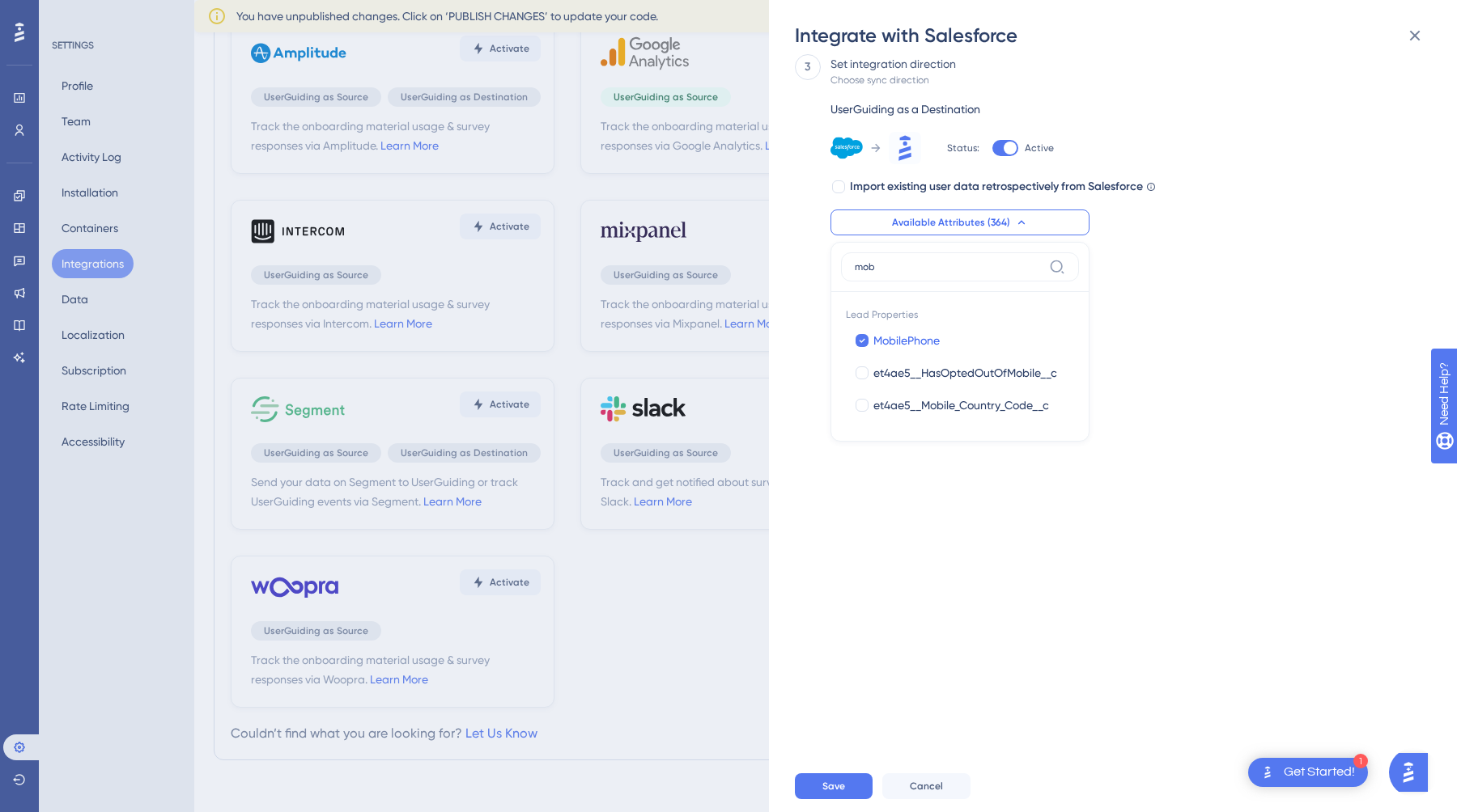
type input "mob"
click at [1268, 358] on div "Send your data on Salesforce to UserGuiding or track UserGuiding events via Sal…" at bounding box center [1108, 82] width 627 height 692
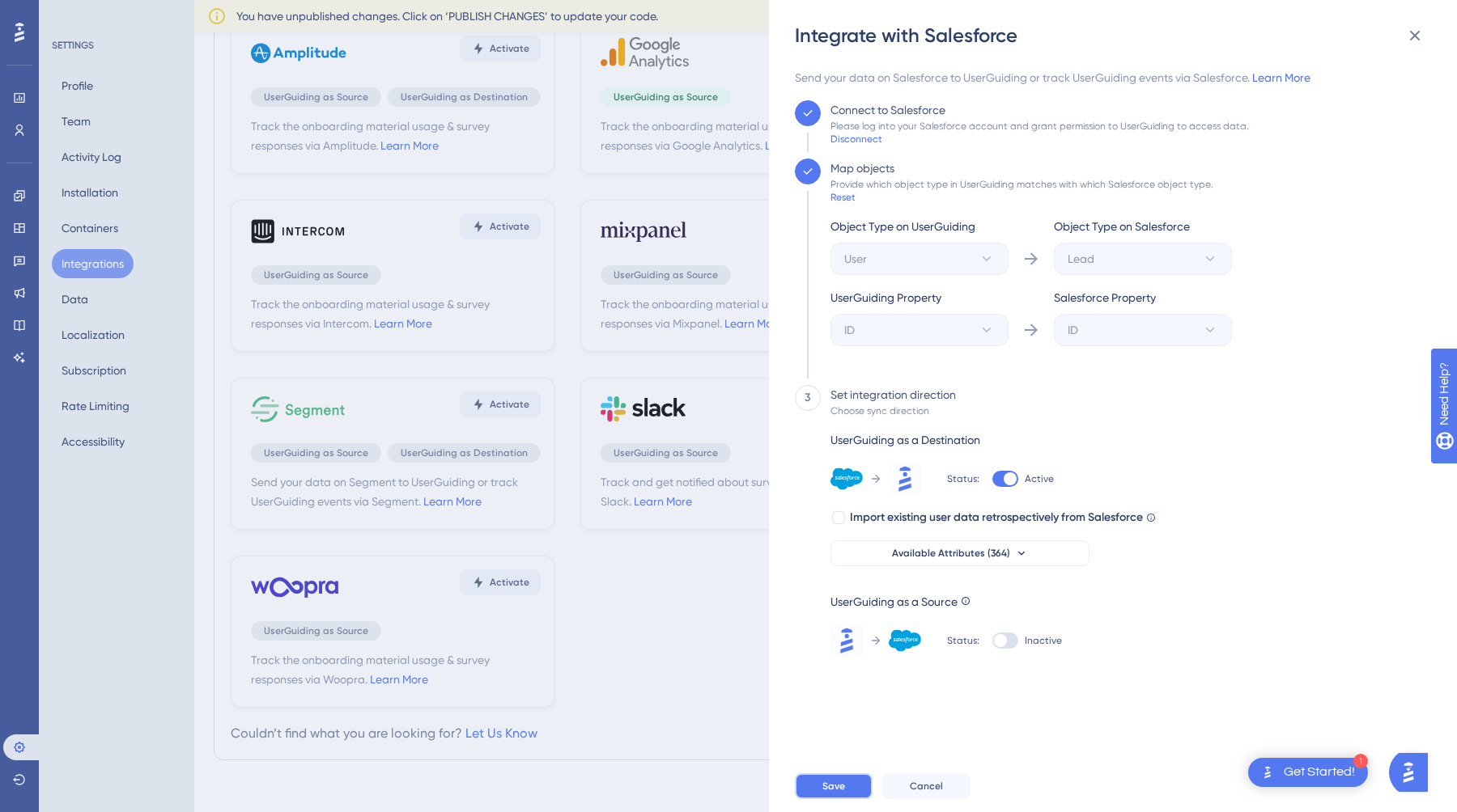
click at [832, 780] on span "Save" at bounding box center [834, 786] width 22 height 13
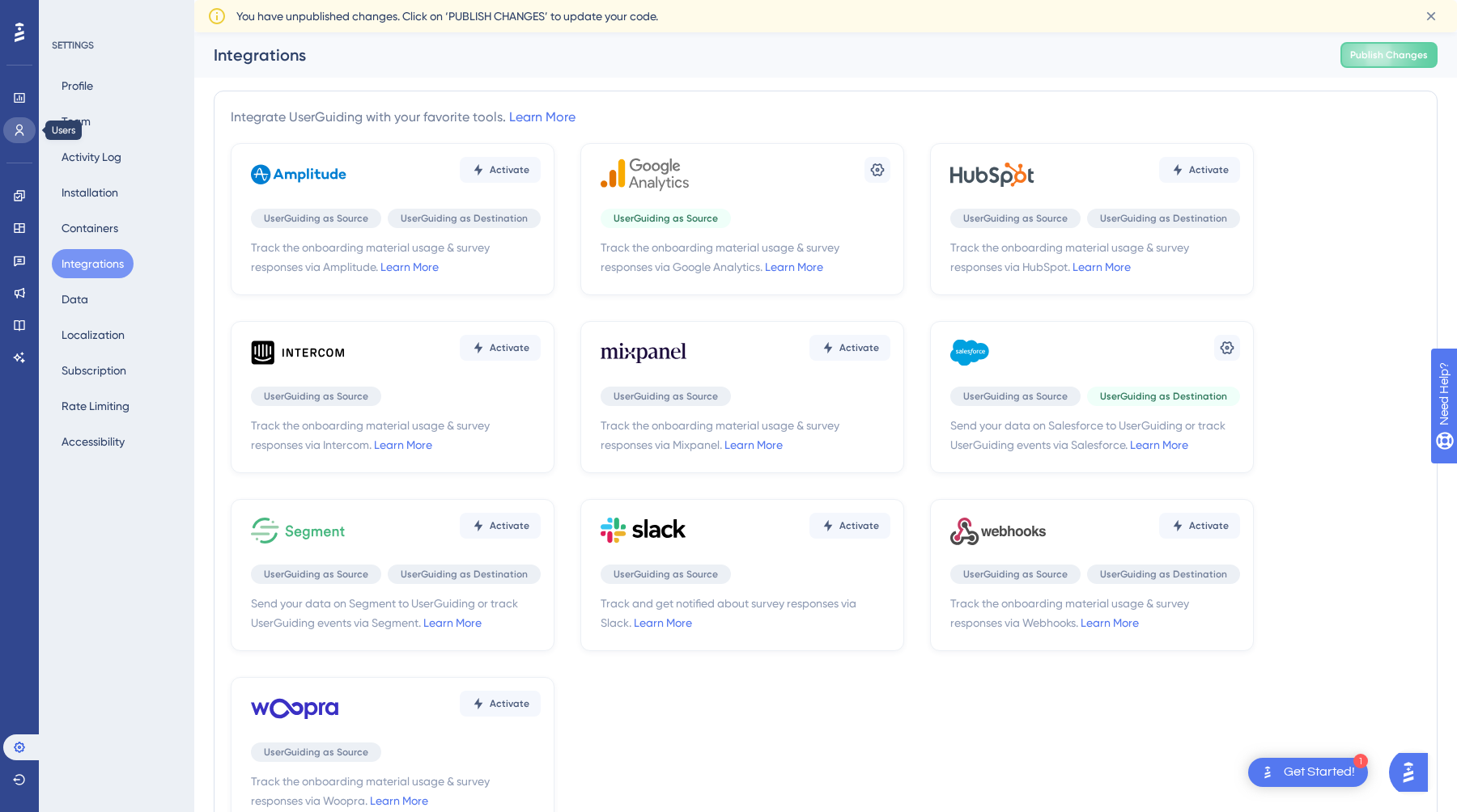
click at [16, 127] on icon at bounding box center [19, 131] width 13 height 13
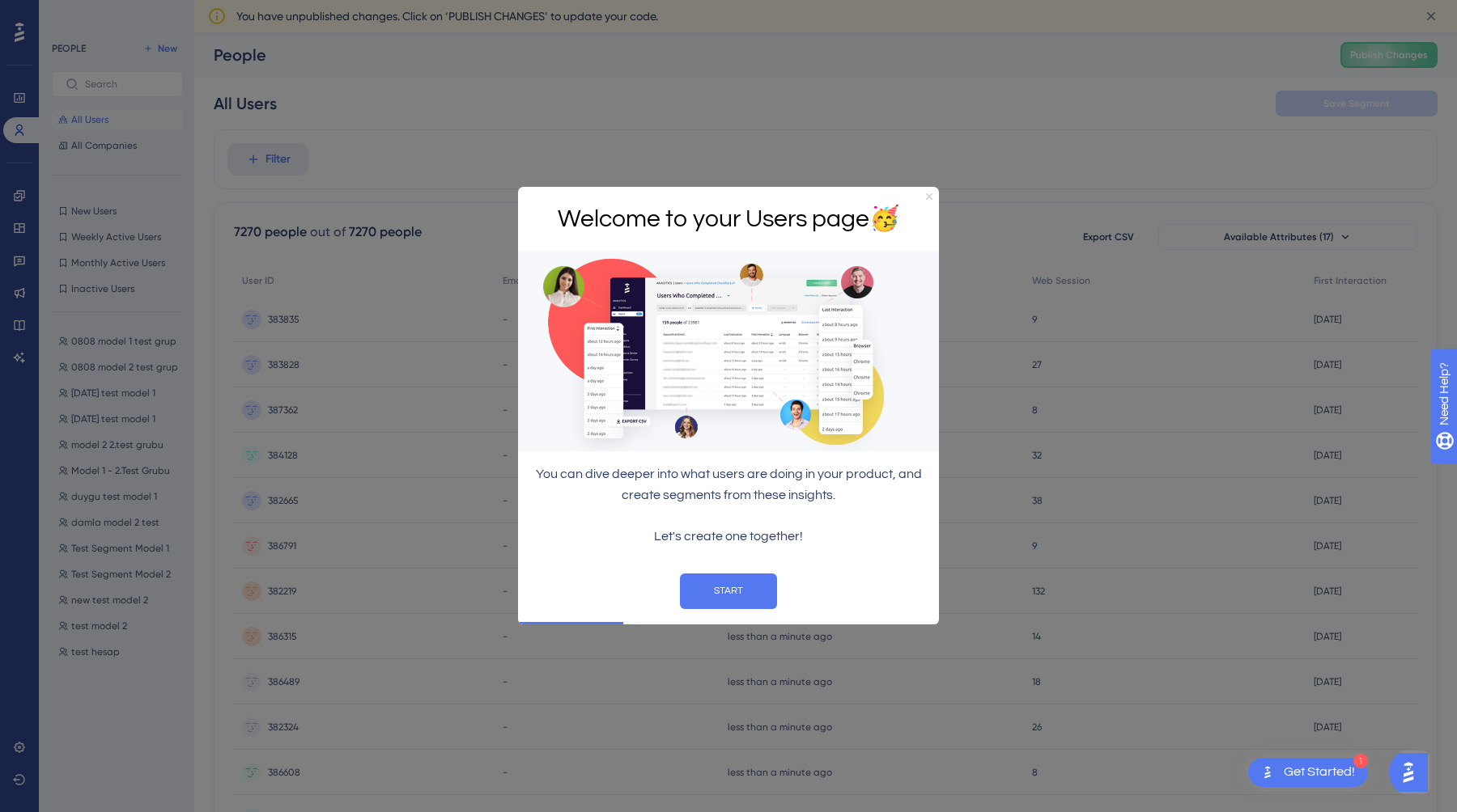
click at [929, 196] on icon "Close Preview" at bounding box center [928, 197] width 6 height 6
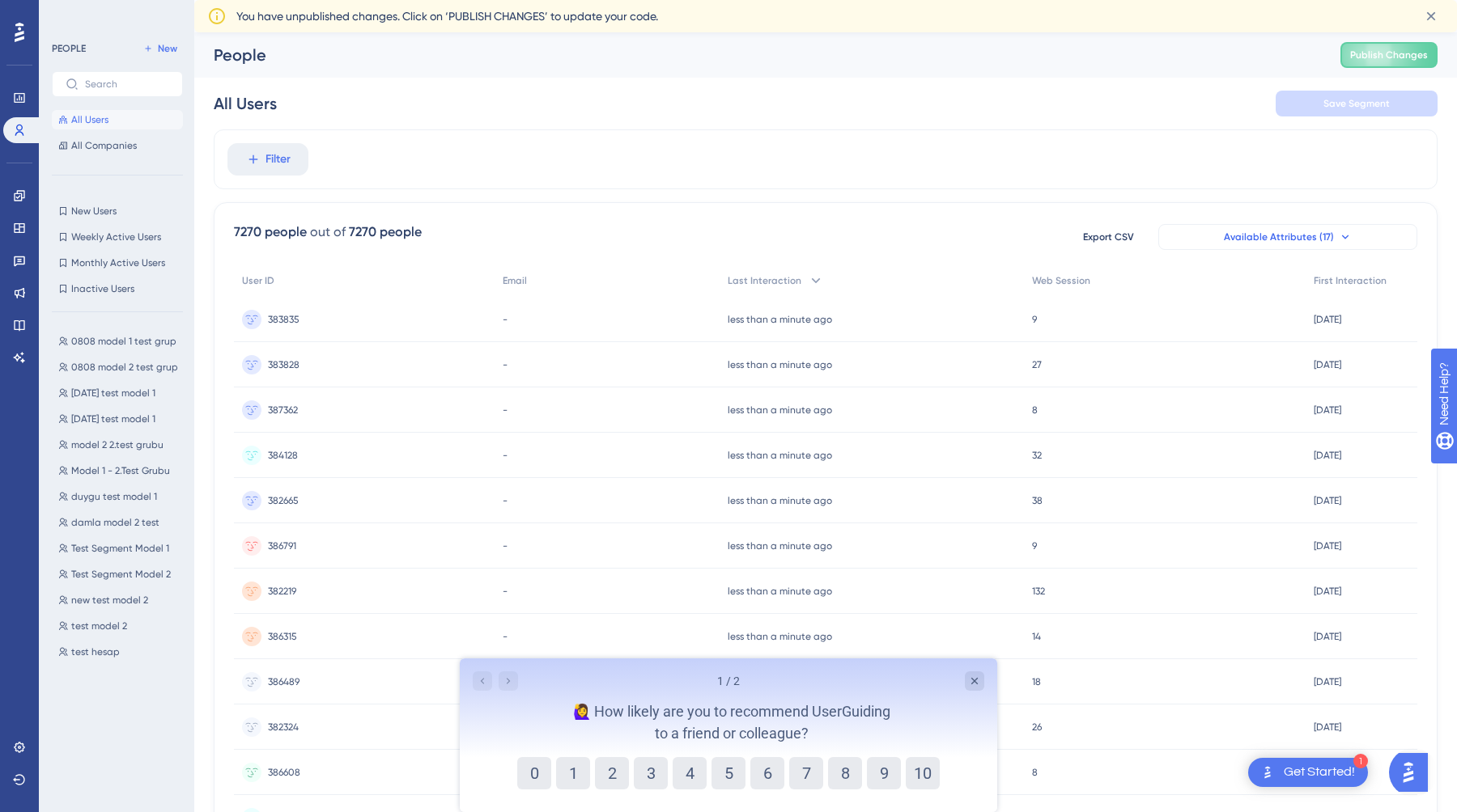
click at [1232, 231] on span "Available Attributes (17)" at bounding box center [1279, 237] width 110 height 13
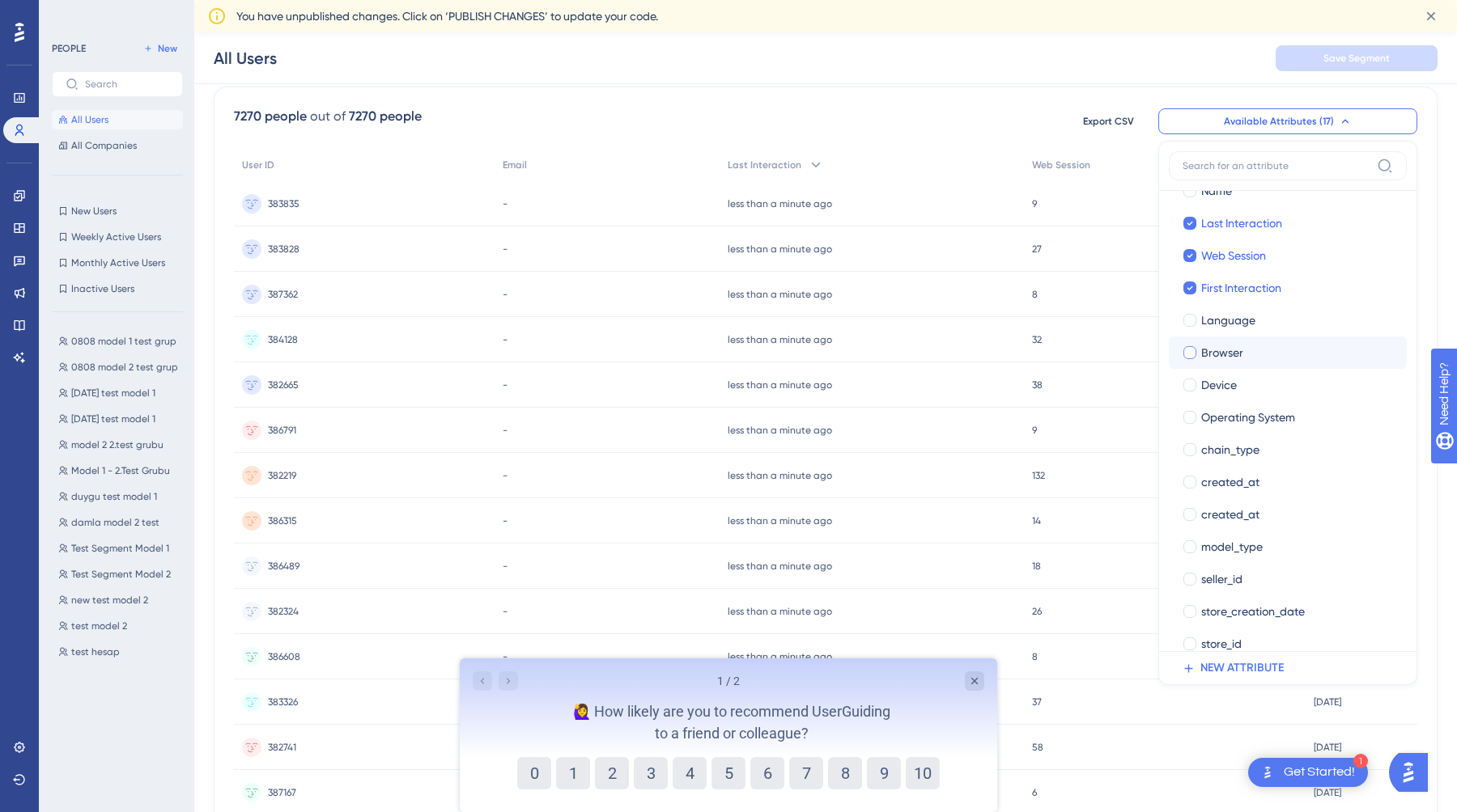
scroll to position [109, 0]
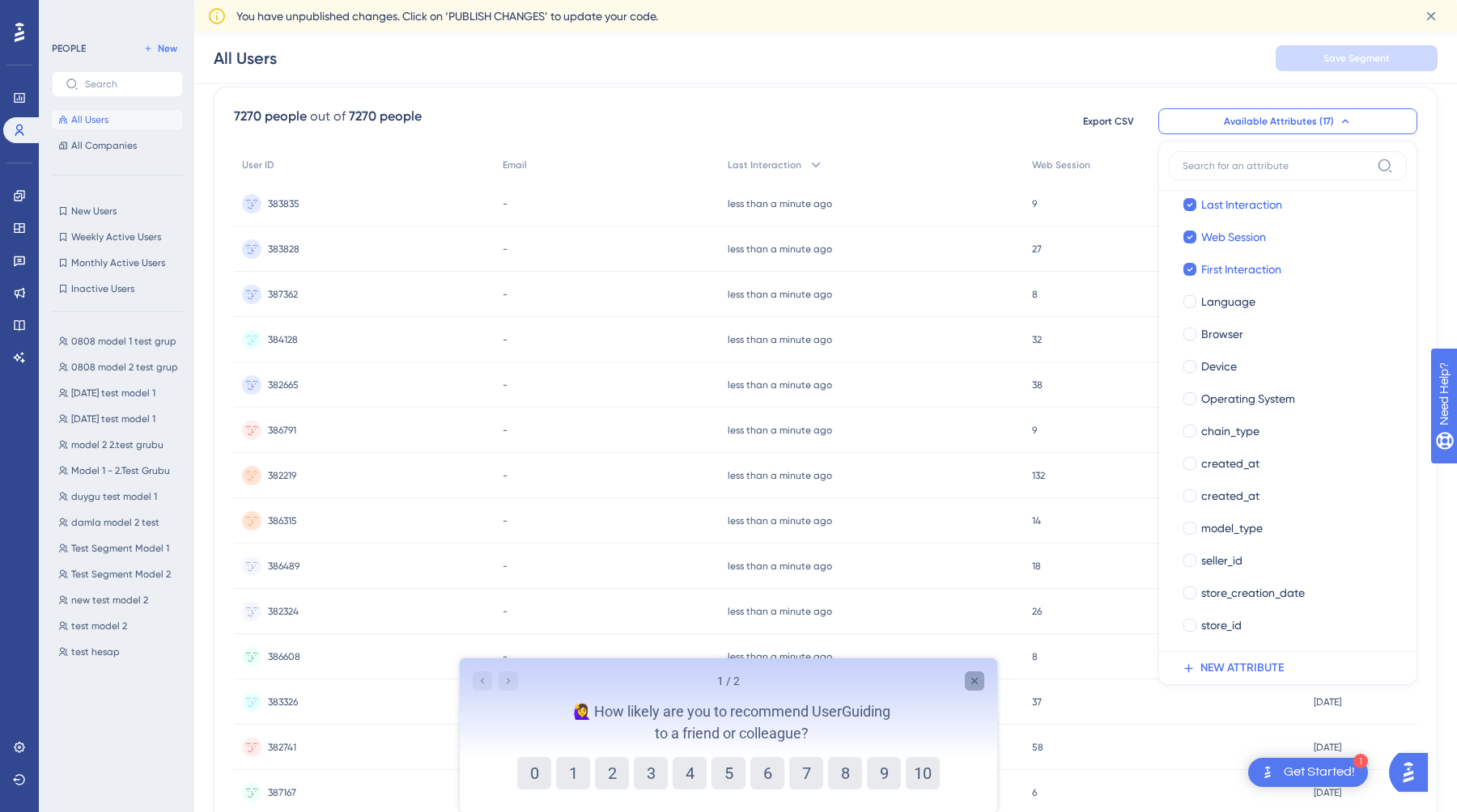
click at [980, 679] on icon "Close survey" at bounding box center [975, 681] width 13 height 13
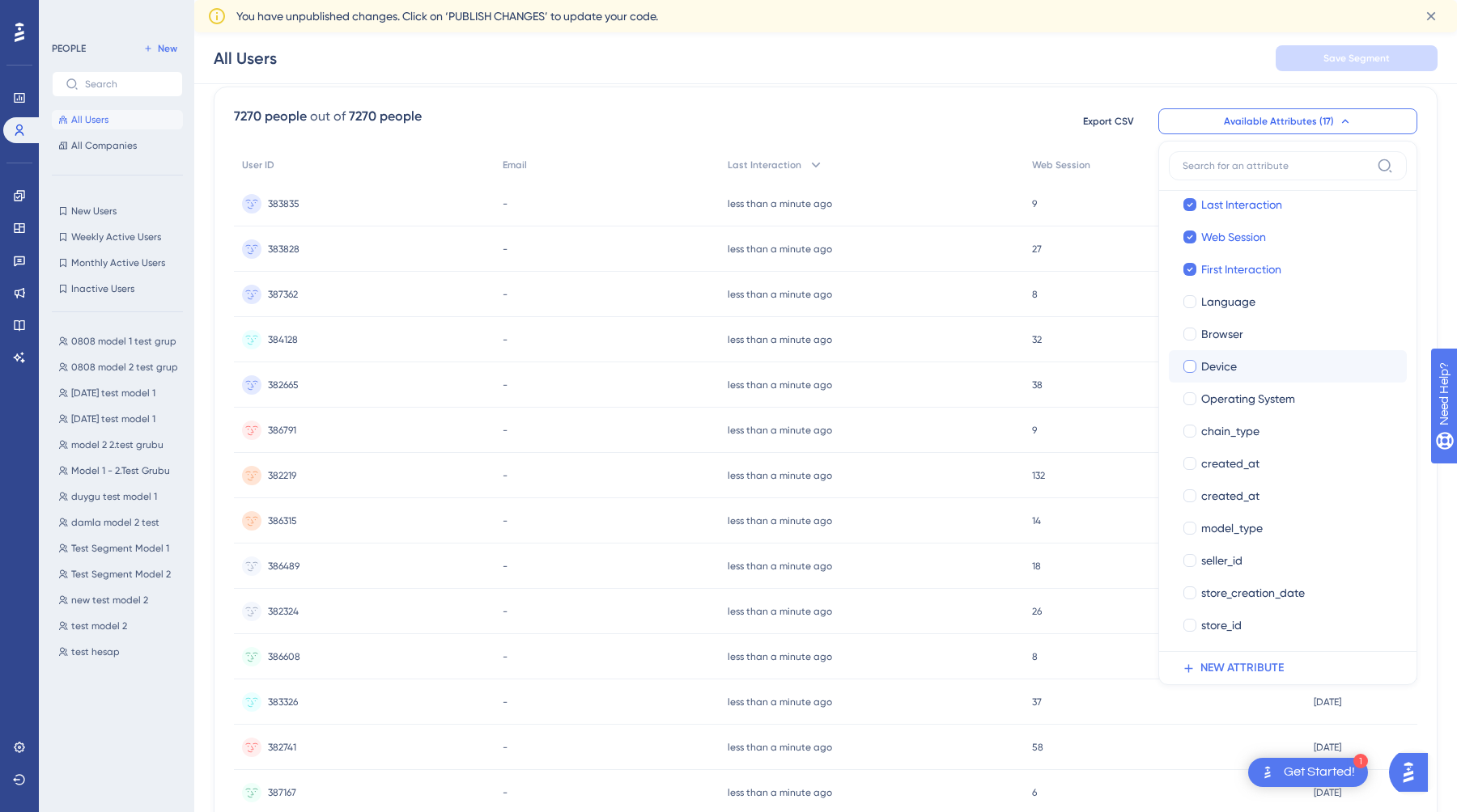
scroll to position [0, 0]
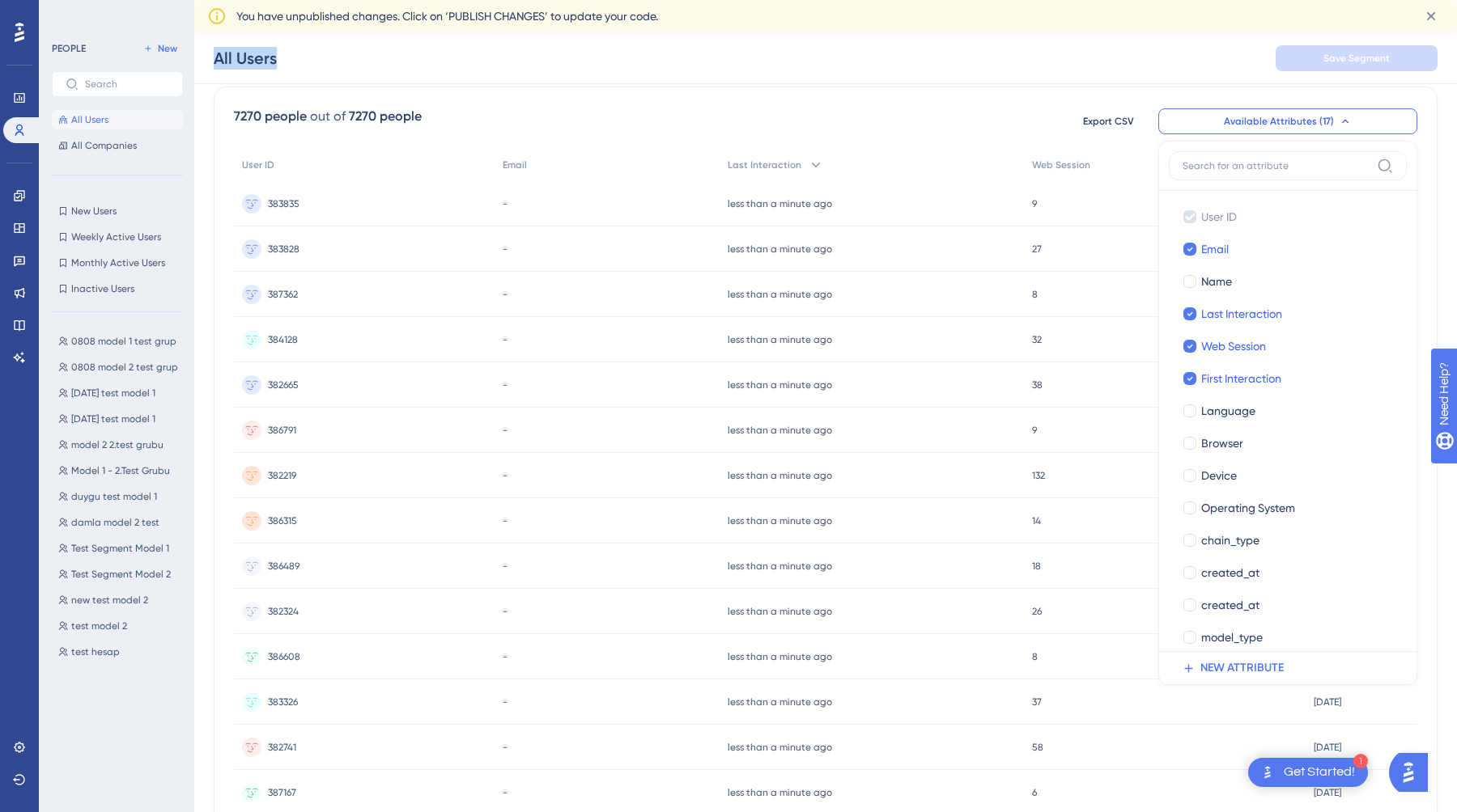
drag, startPoint x: 219, startPoint y: 56, endPoint x: 412, endPoint y: 56, distance: 193.0
click at [412, 56] on div "All Users Save Segment" at bounding box center [825, 58] width 1263 height 52
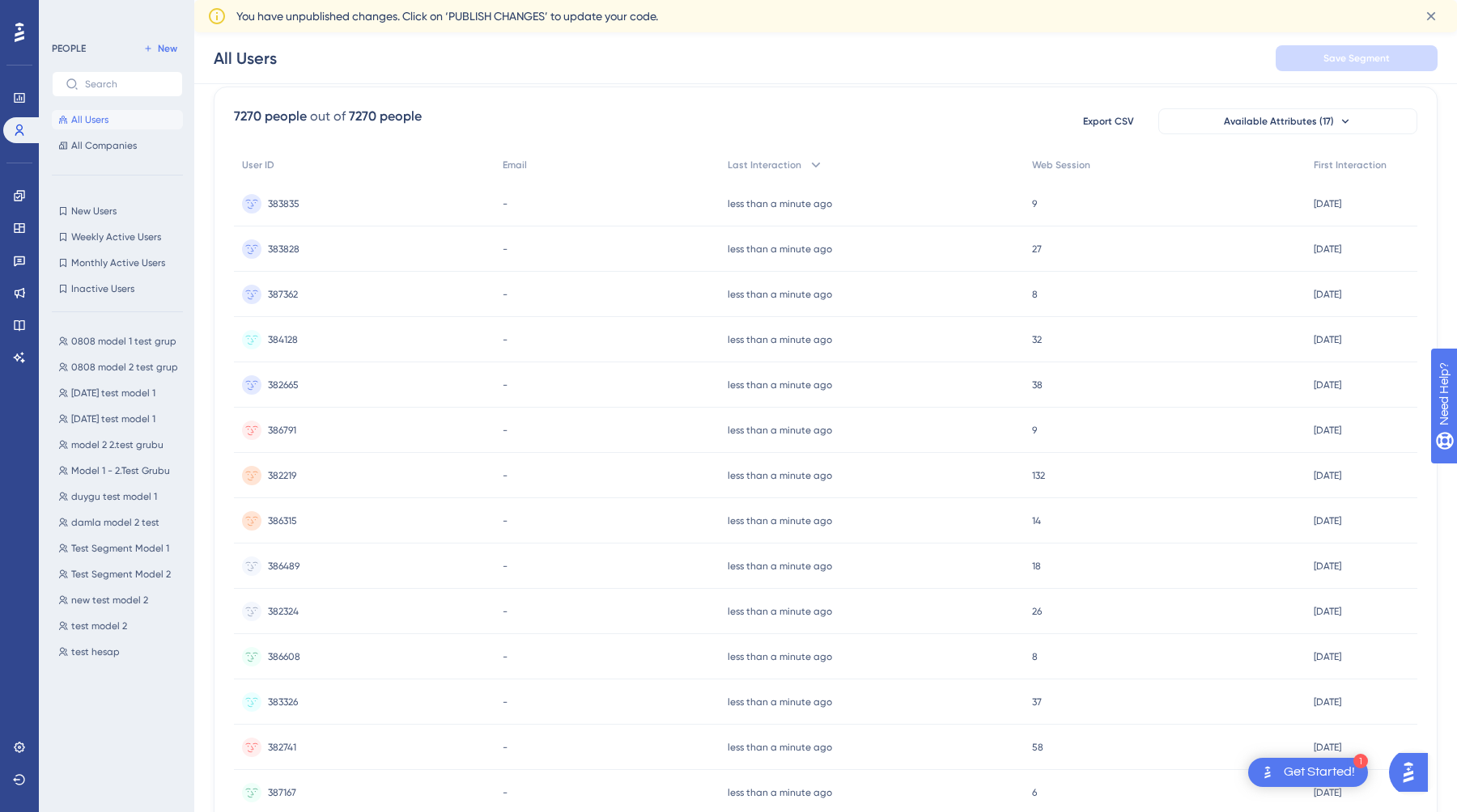
click at [698, 107] on div "7270 people out of 7270 people Export CSV Available Attributes (17)" at bounding box center [825, 121] width 1183 height 29
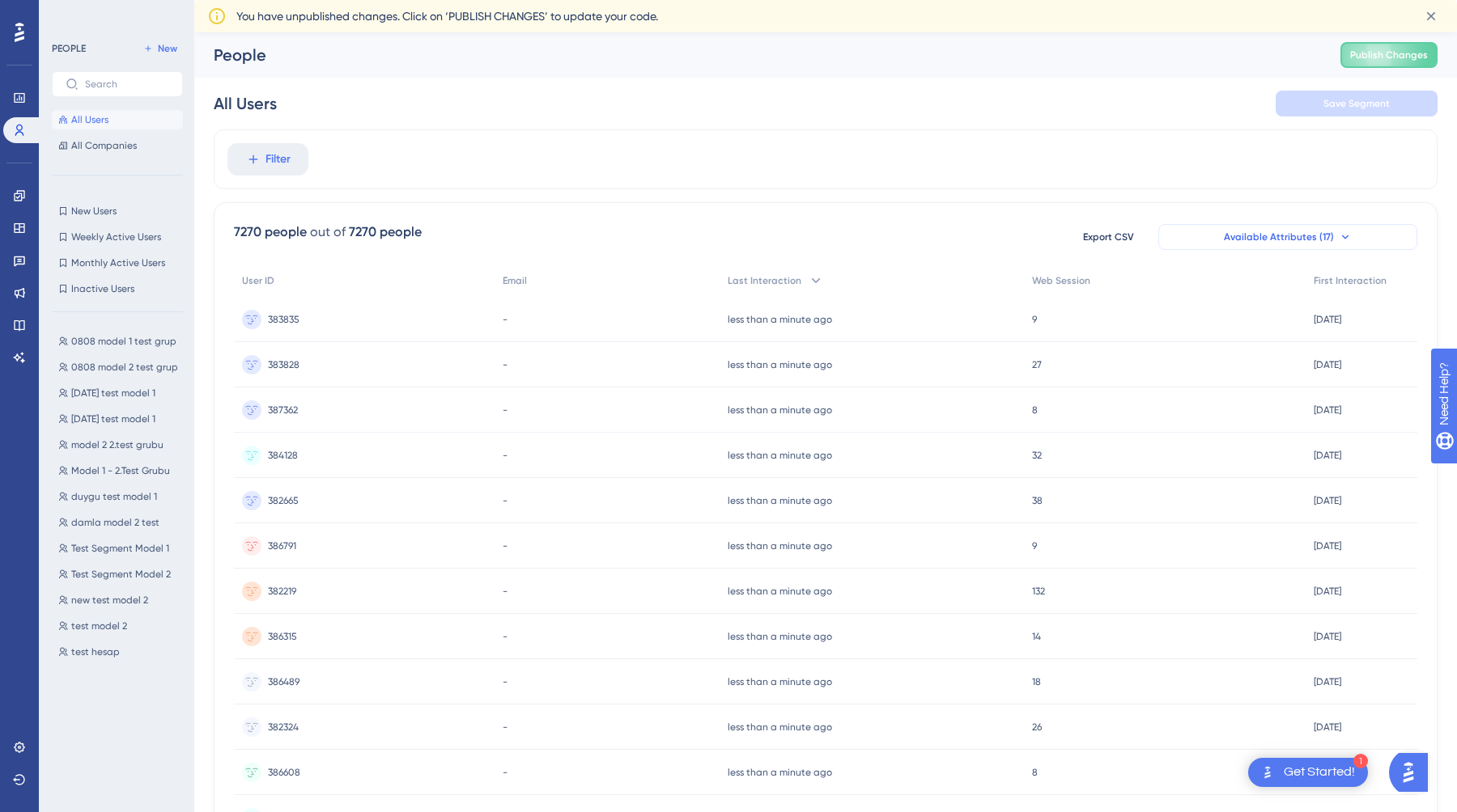
click at [1252, 238] on span "Available Attributes (17)" at bounding box center [1279, 237] width 110 height 13
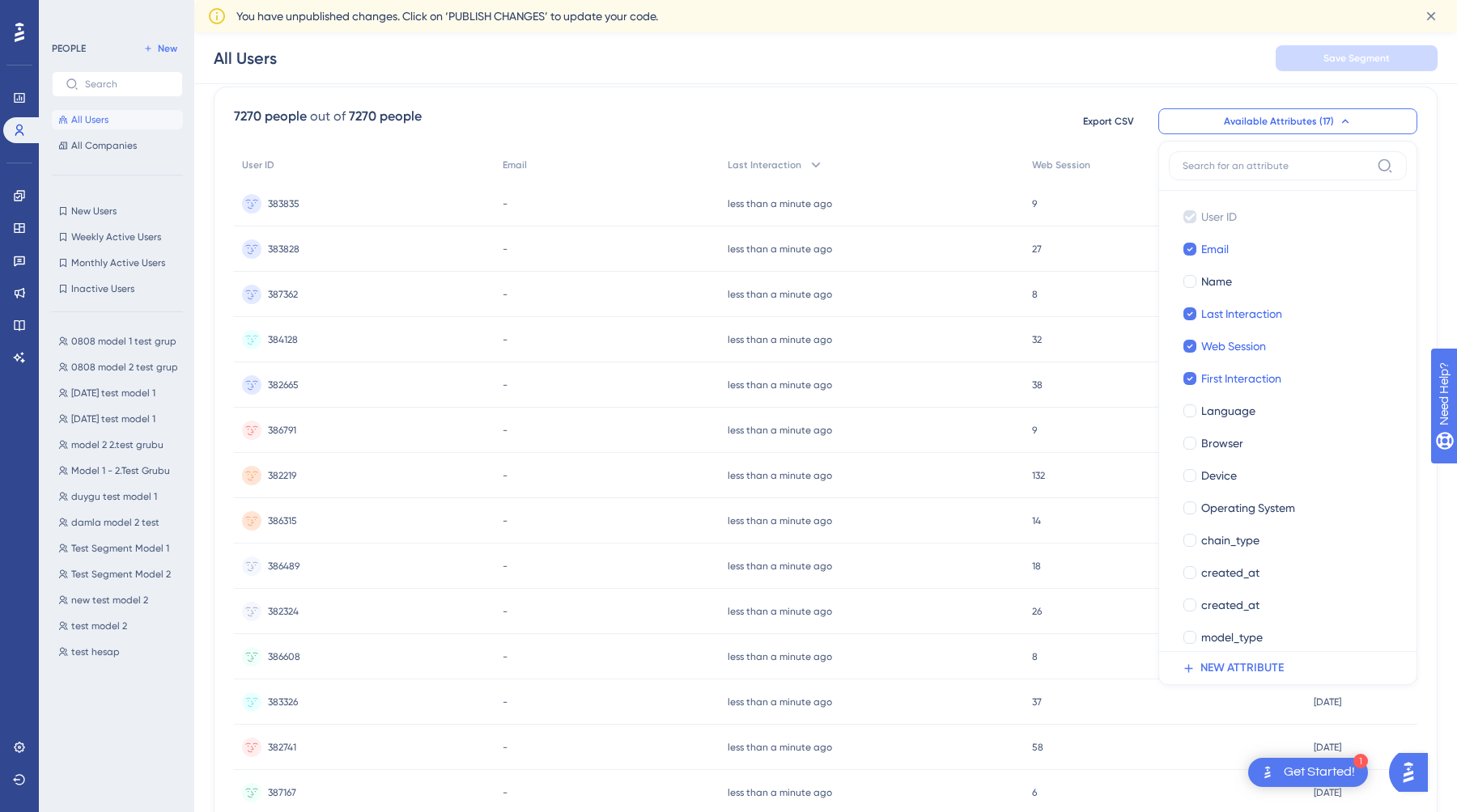
click at [993, 62] on div "All Users Save Segment" at bounding box center [825, 58] width 1263 height 52
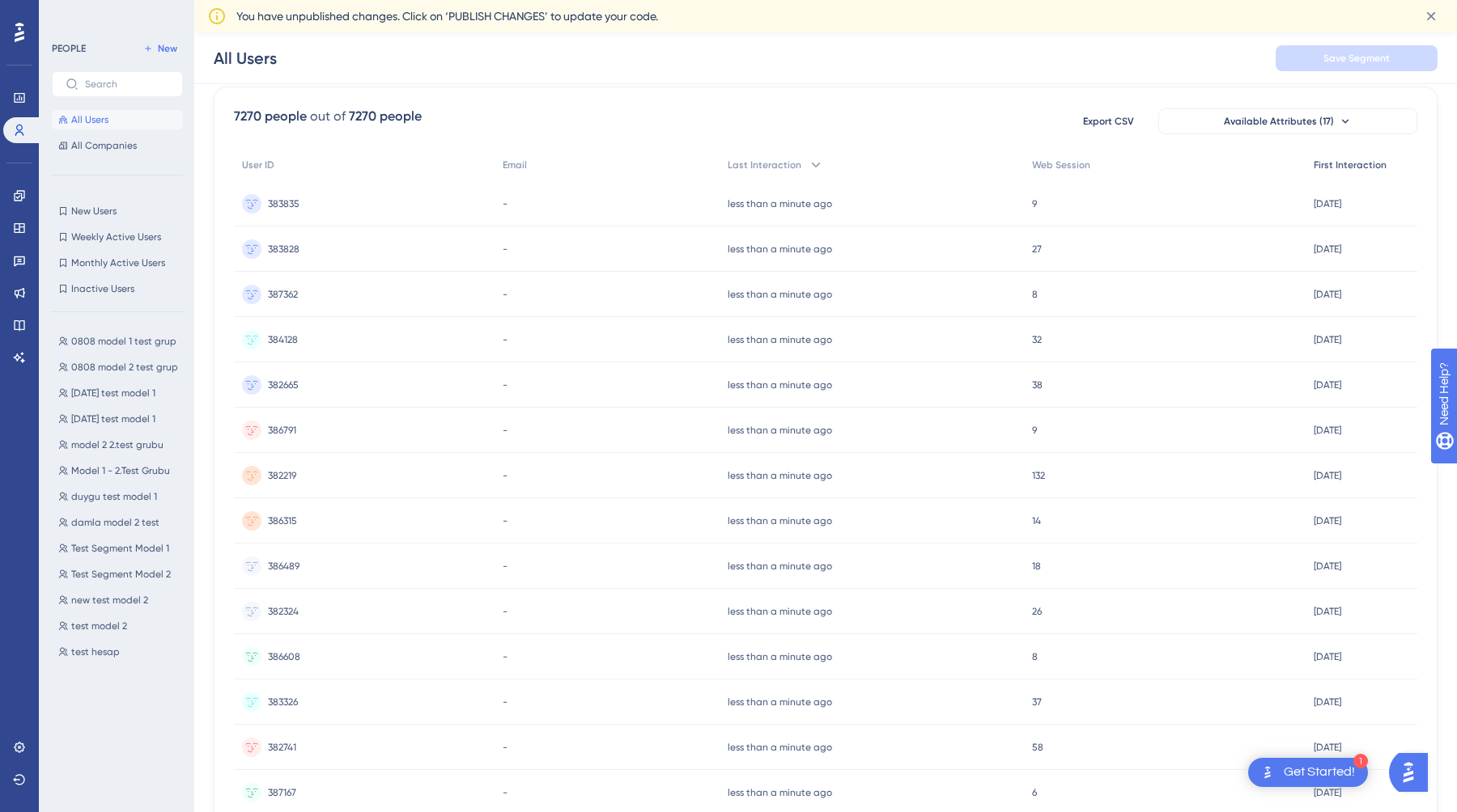
click at [1337, 153] on div "First Interaction" at bounding box center [1361, 166] width 111 height 33
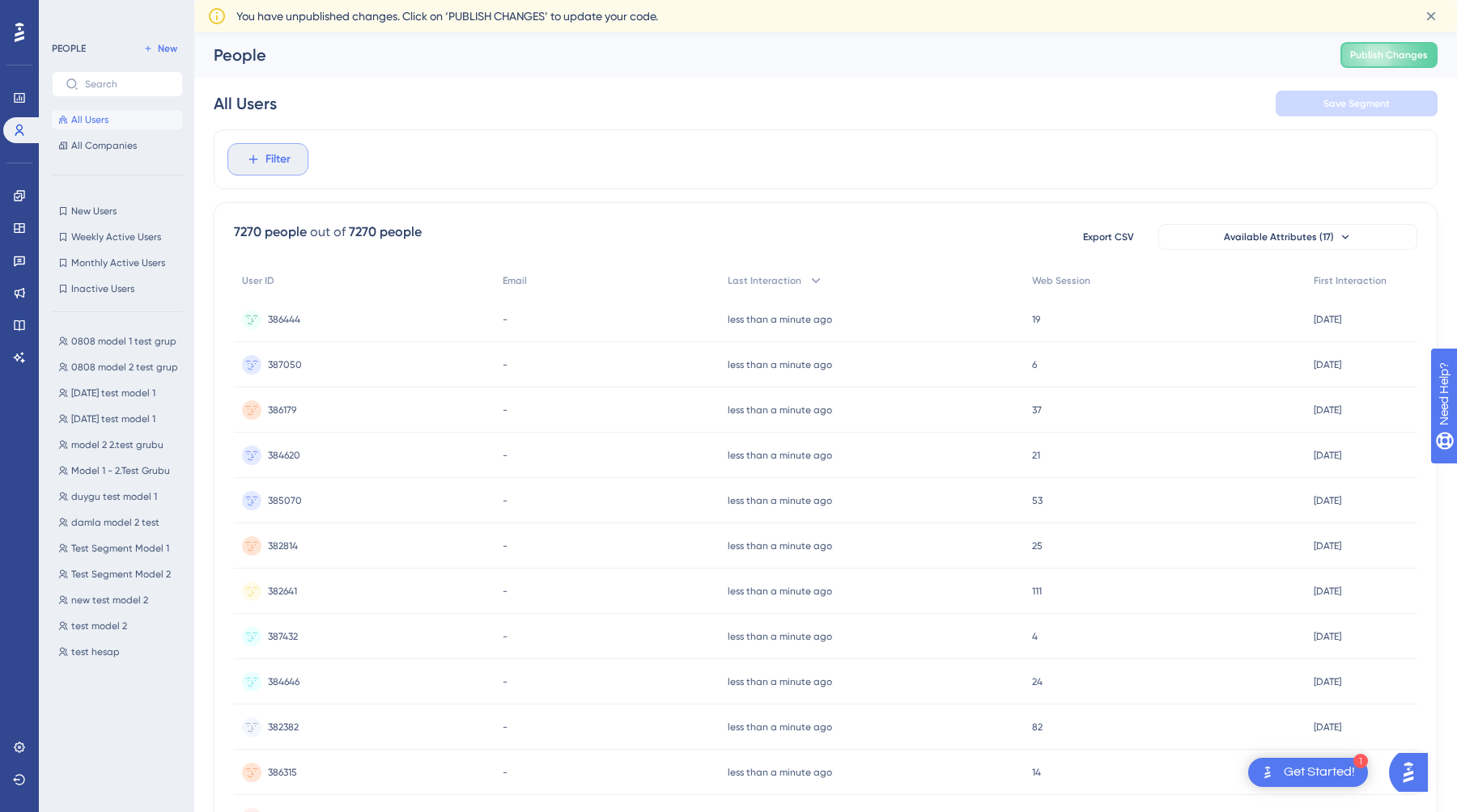
click at [267, 164] on span "Filter" at bounding box center [277, 159] width 25 height 19
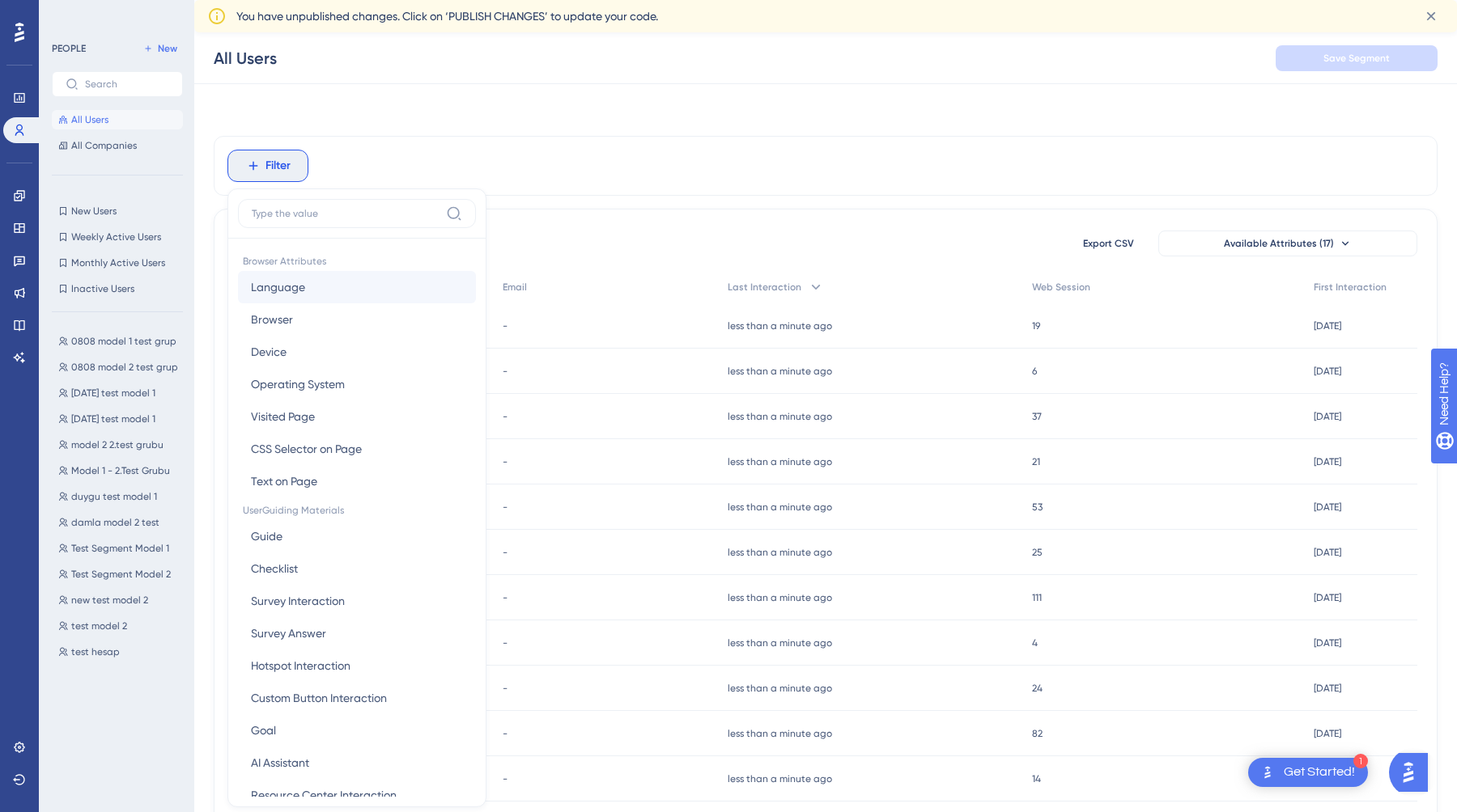
scroll to position [85, 0]
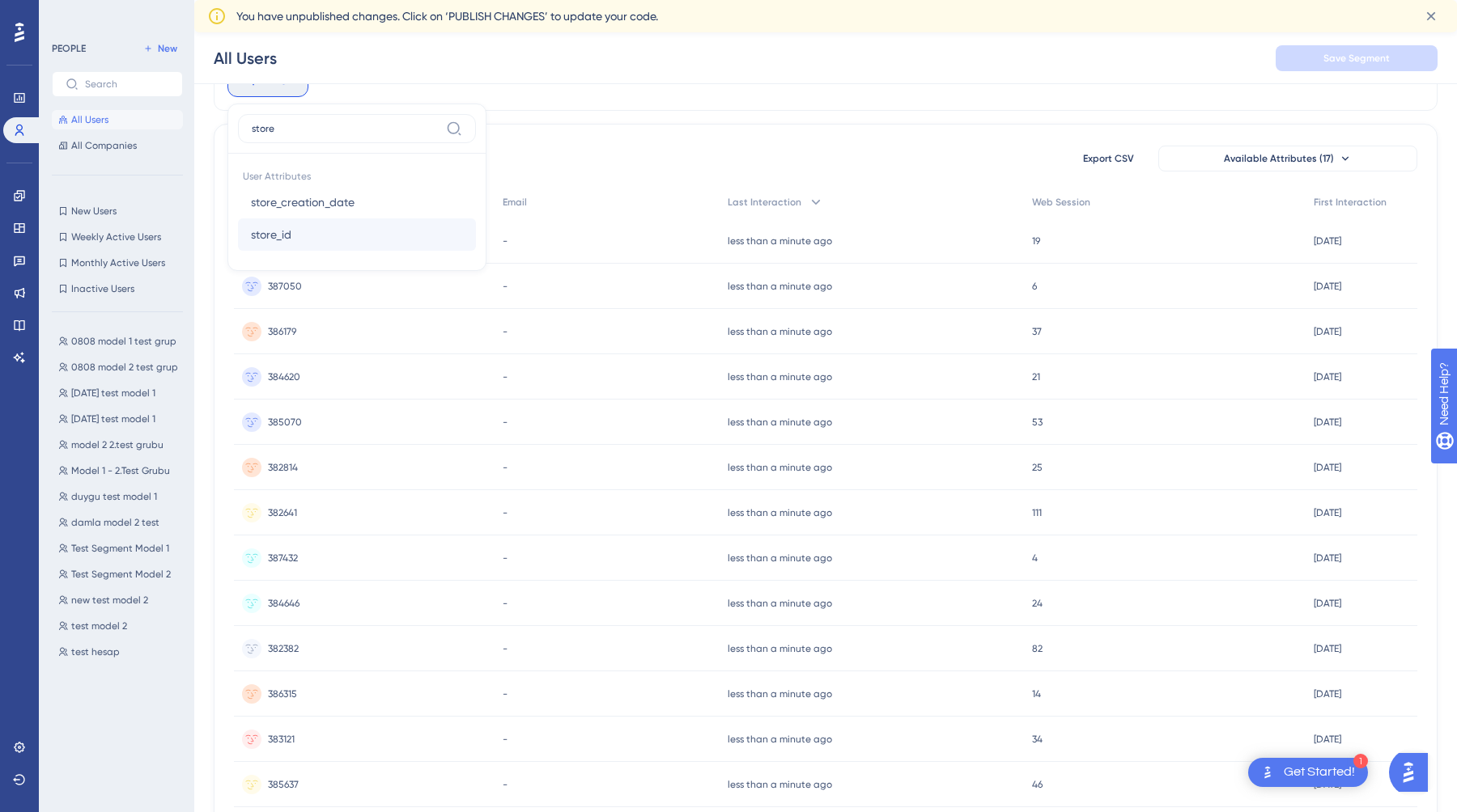
type input "store"
click at [285, 234] on span "store_id" at bounding box center [272, 235] width 41 height 19
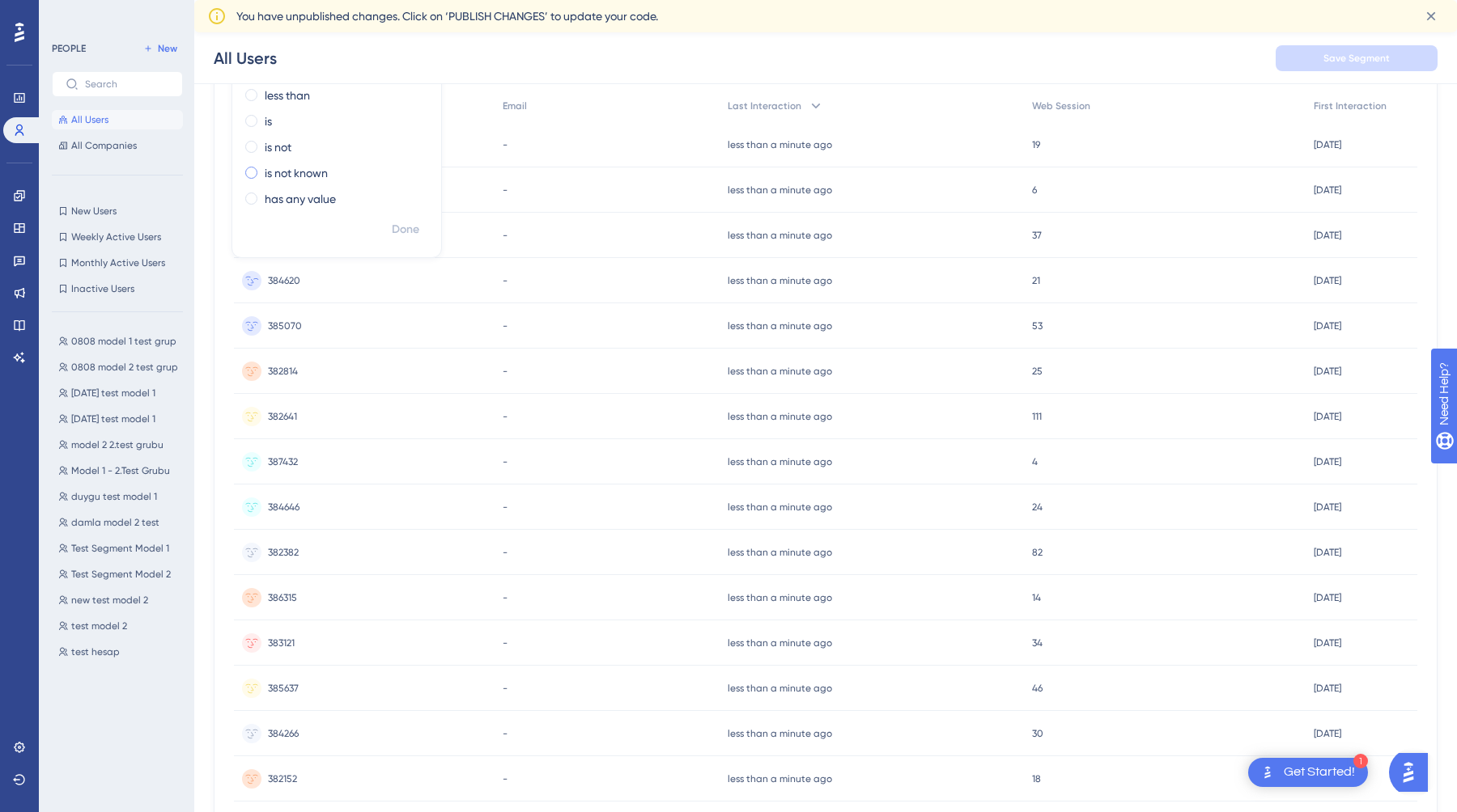
scroll to position [0, 0]
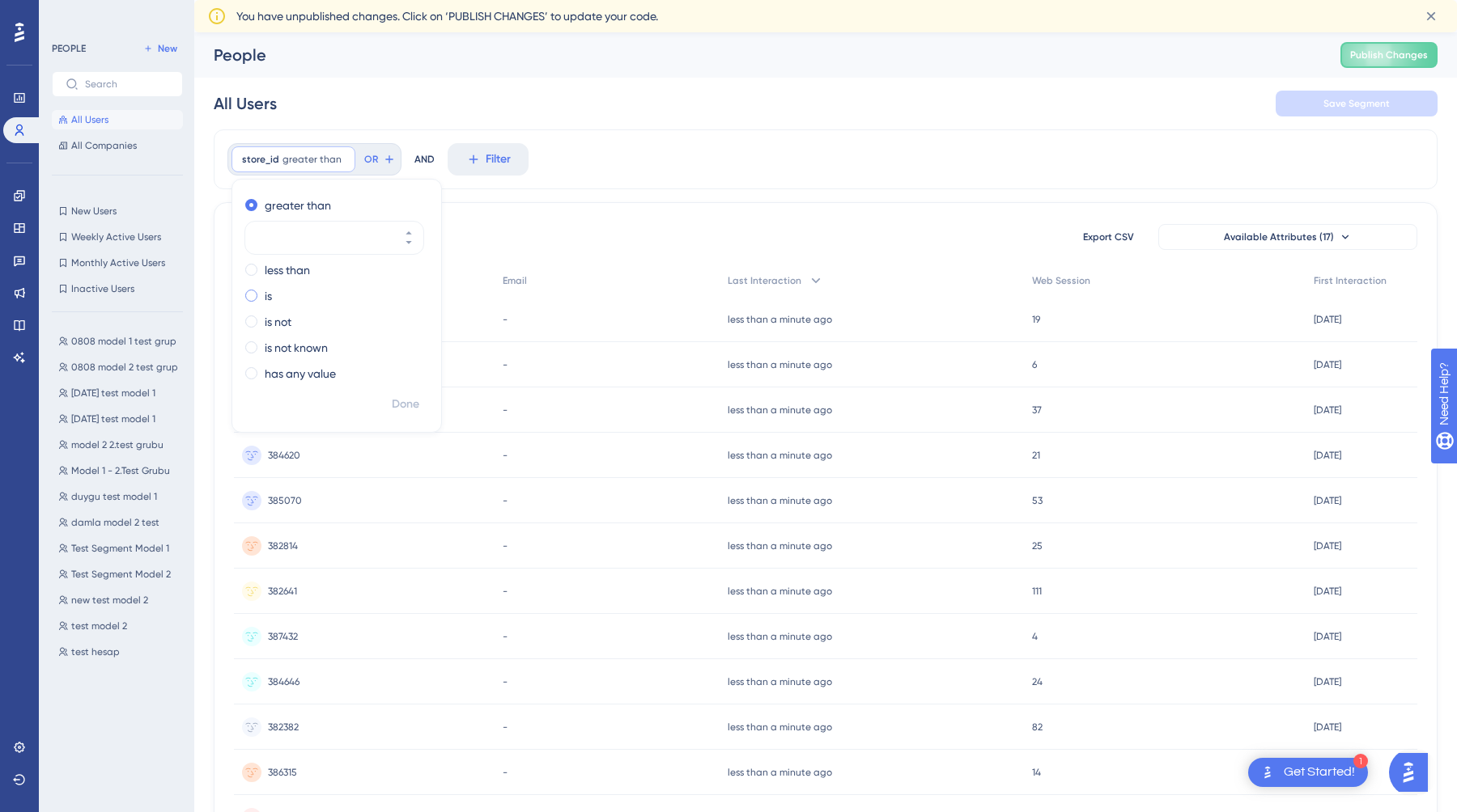
click at [251, 300] on span at bounding box center [250, 295] width 12 height 12
click at [262, 292] on input "radio" at bounding box center [262, 292] width 0 height 0
type input "8834824"
click at [408, 402] on span "Done" at bounding box center [405, 404] width 28 height 19
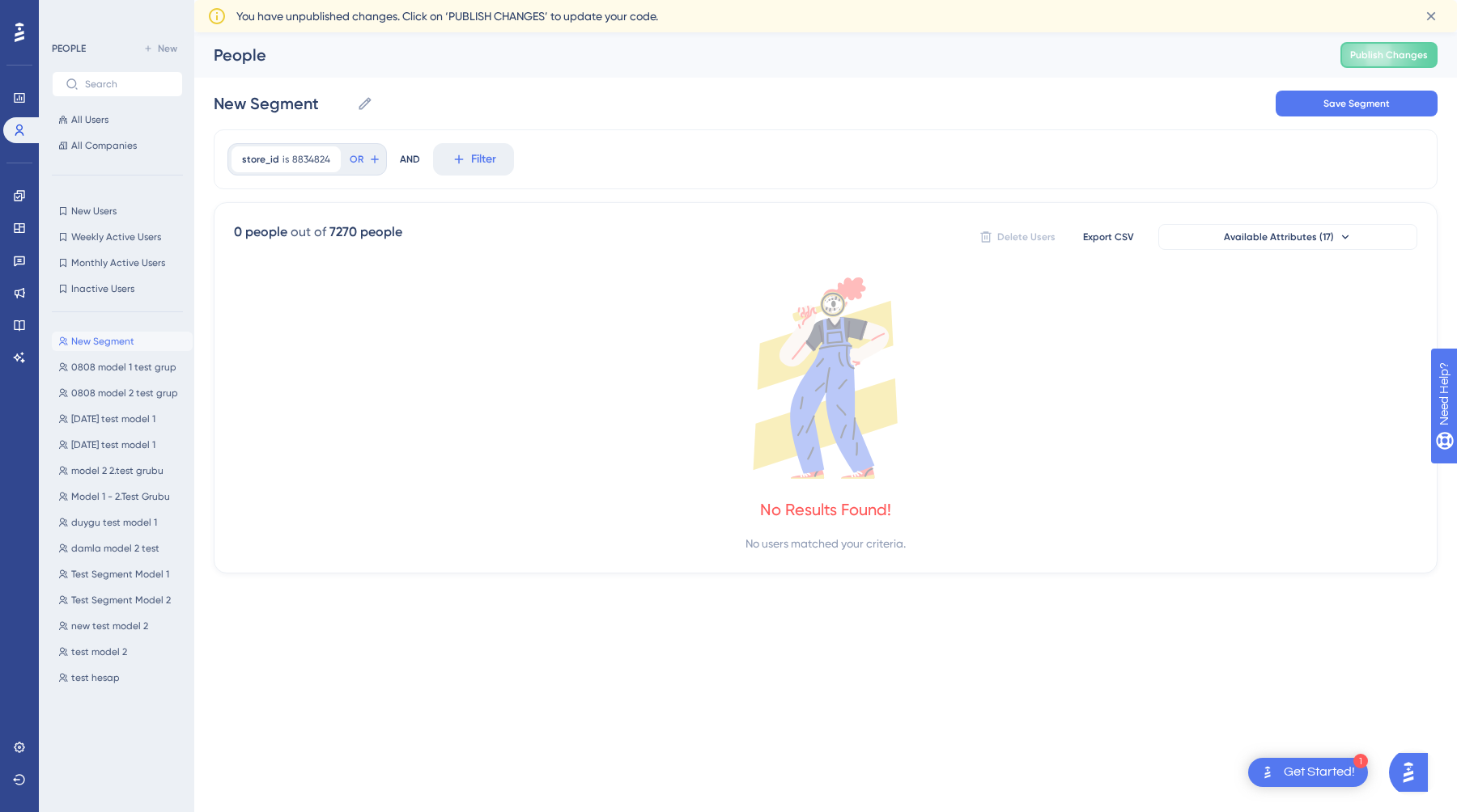
click at [886, 444] on icon at bounding box center [825, 377] width 1183 height 201
click at [1095, 431] on icon at bounding box center [825, 377] width 1183 height 201
